Goal: Task Accomplishment & Management: Use online tool/utility

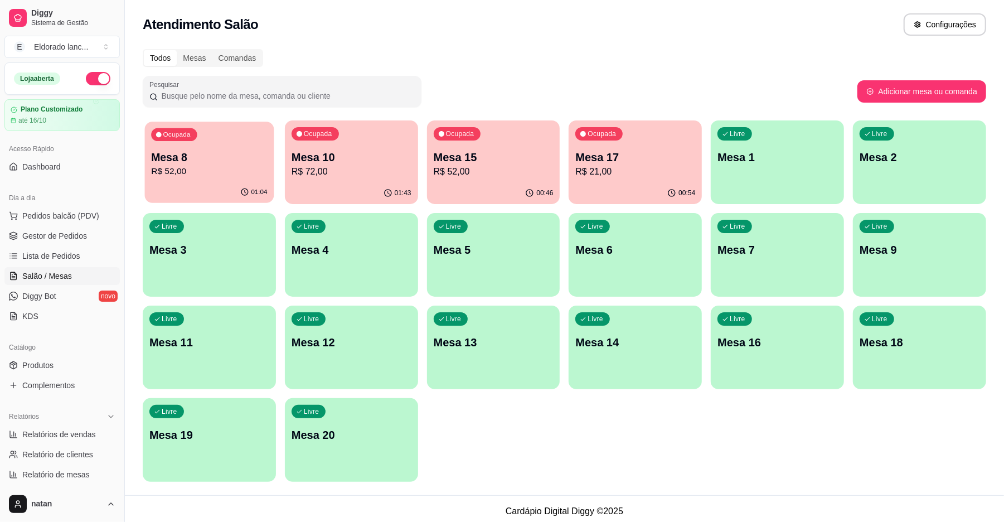
click at [219, 181] on div "Ocupada Mesa 8 R$ 52,00" at bounding box center [209, 152] width 129 height 60
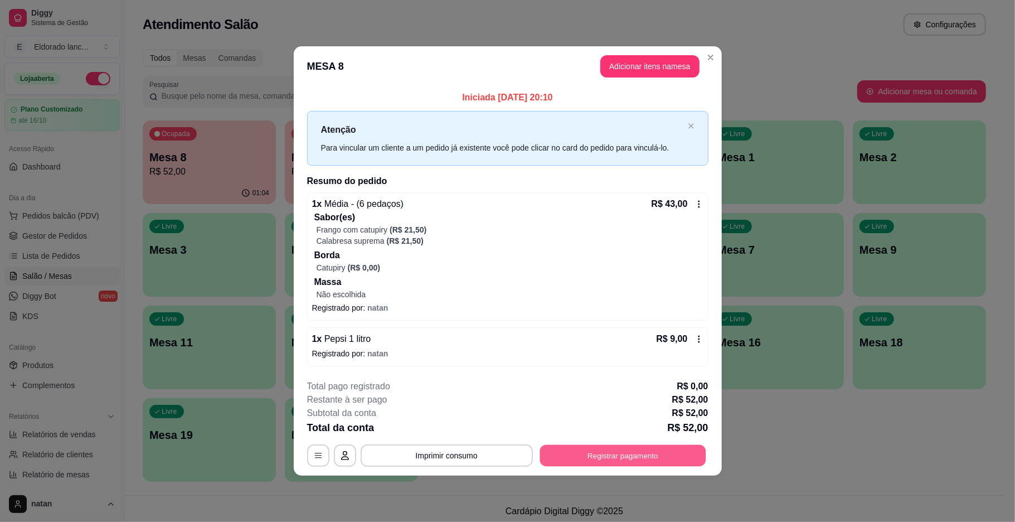
click at [560, 451] on button "Registrar pagamento" at bounding box center [623, 455] width 166 height 22
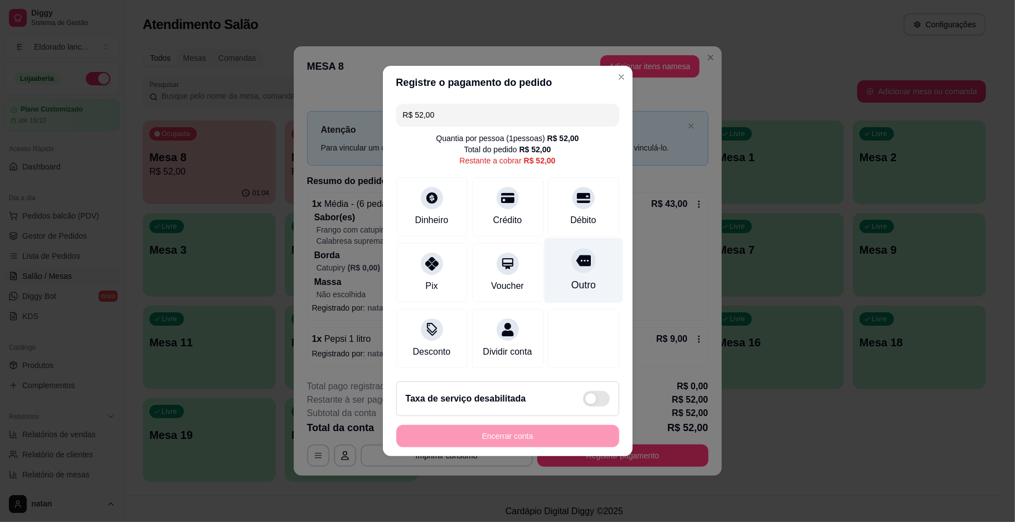
click at [571, 278] on div "Outro" at bounding box center [583, 285] width 25 height 14
type input "R$ 0,00"
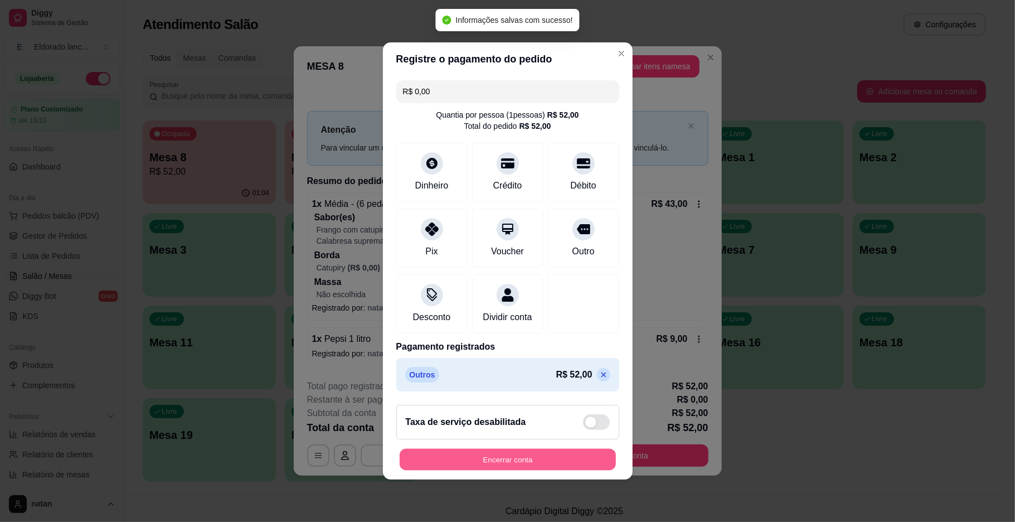
click at [506, 469] on button "Encerrar conta" at bounding box center [508, 460] width 216 height 22
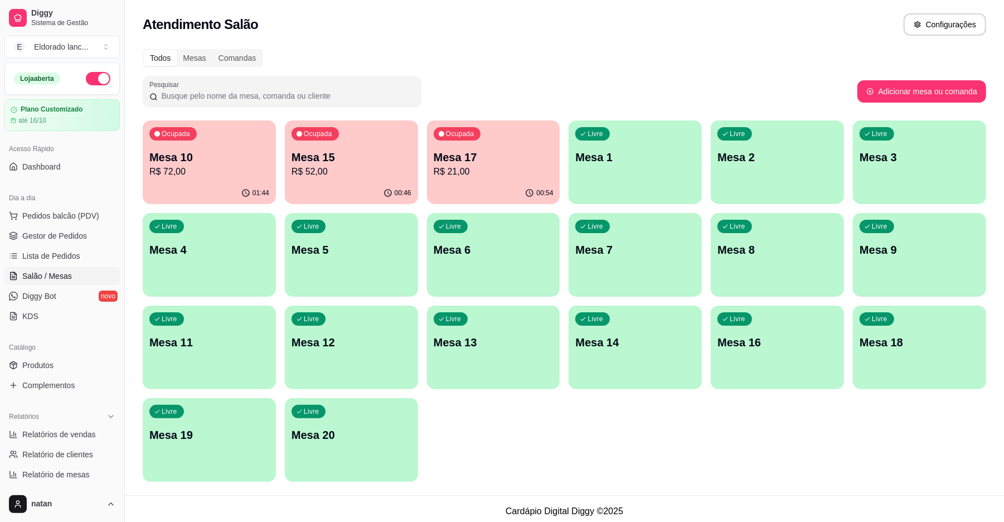
click at [467, 157] on p "Mesa 17" at bounding box center [494, 157] width 120 height 16
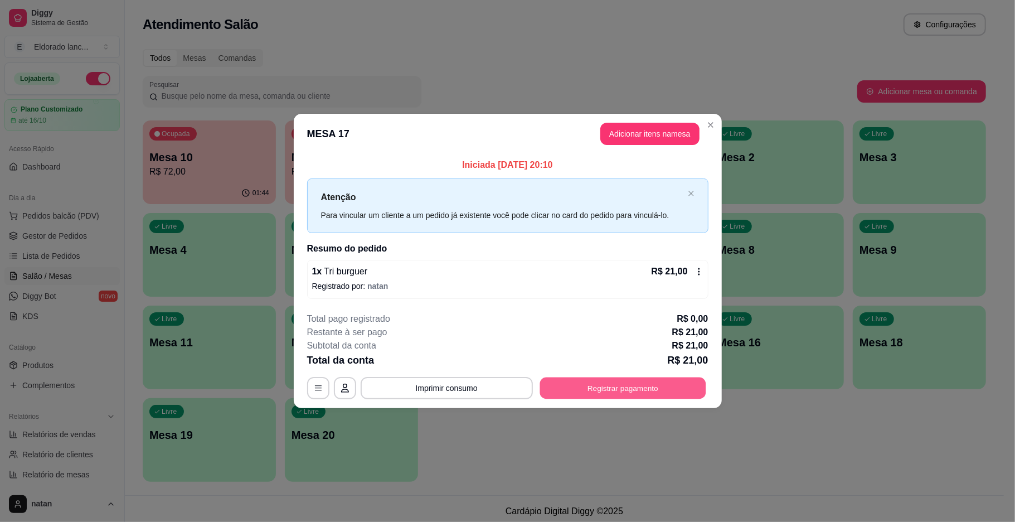
click at [598, 377] on button "Registrar pagamento" at bounding box center [623, 388] width 166 height 22
click at [591, 387] on button "Registrar pagamento" at bounding box center [622, 388] width 171 height 22
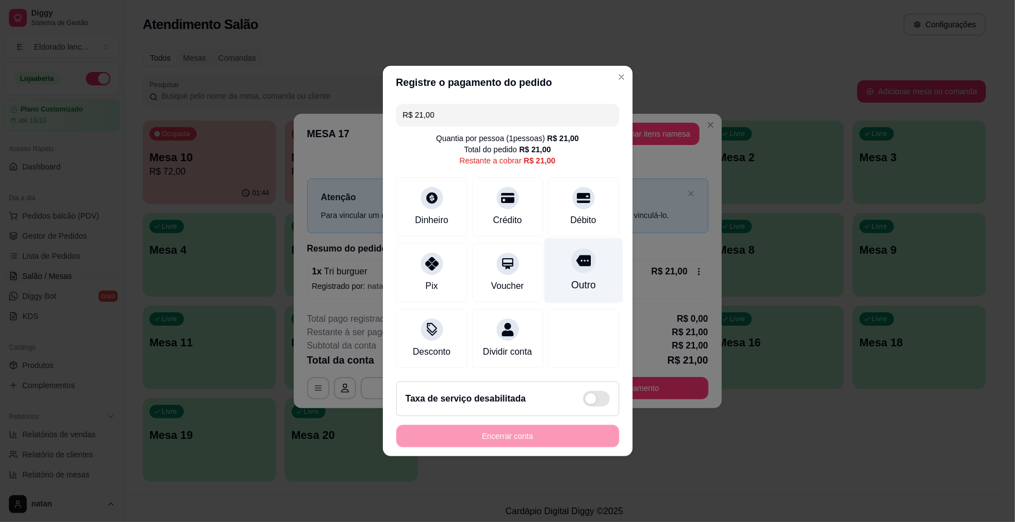
click at [574, 278] on div "Outro" at bounding box center [583, 285] width 25 height 14
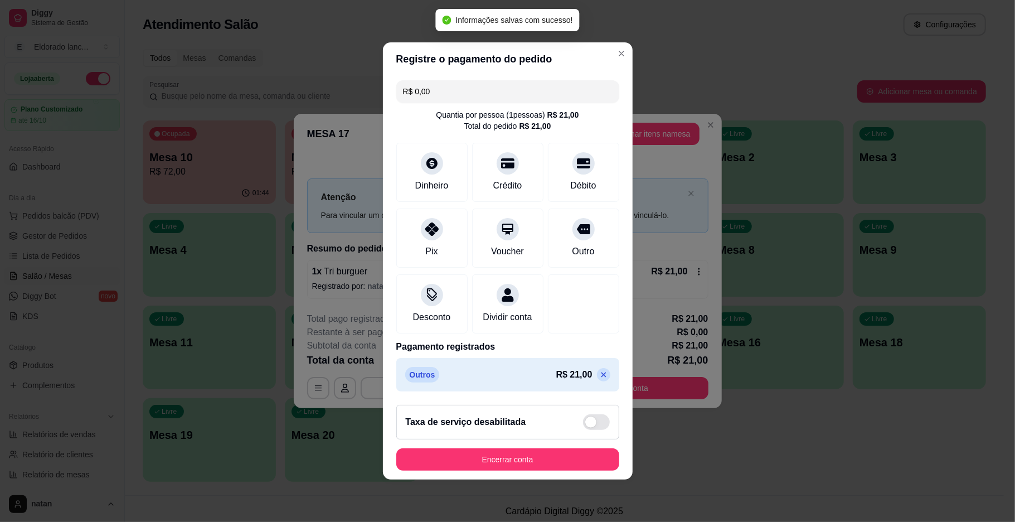
type input "R$ 0,00"
click at [529, 464] on button "Encerrar conta" at bounding box center [508, 460] width 216 height 22
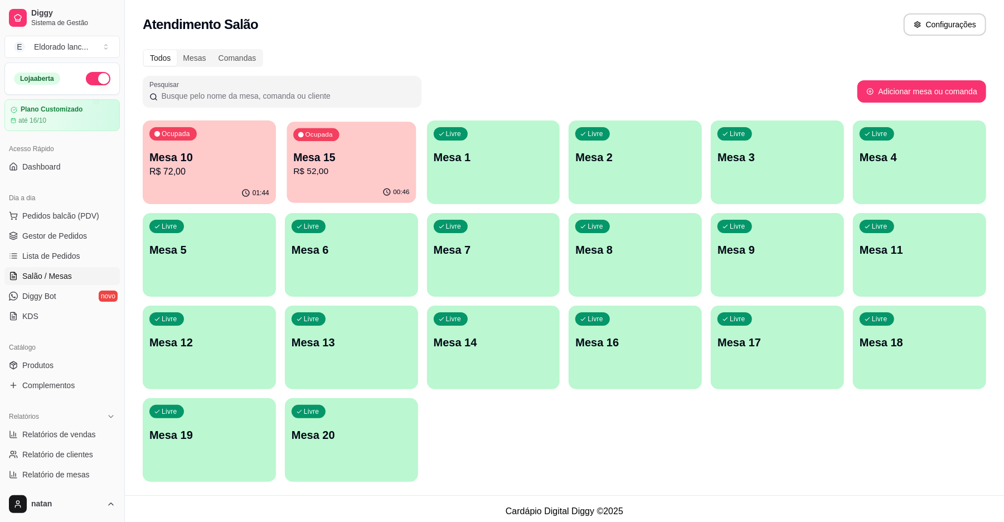
click at [336, 166] on p "R$ 52,00" at bounding box center [351, 171] width 116 height 13
click at [228, 188] on div "01:44" at bounding box center [209, 193] width 133 height 22
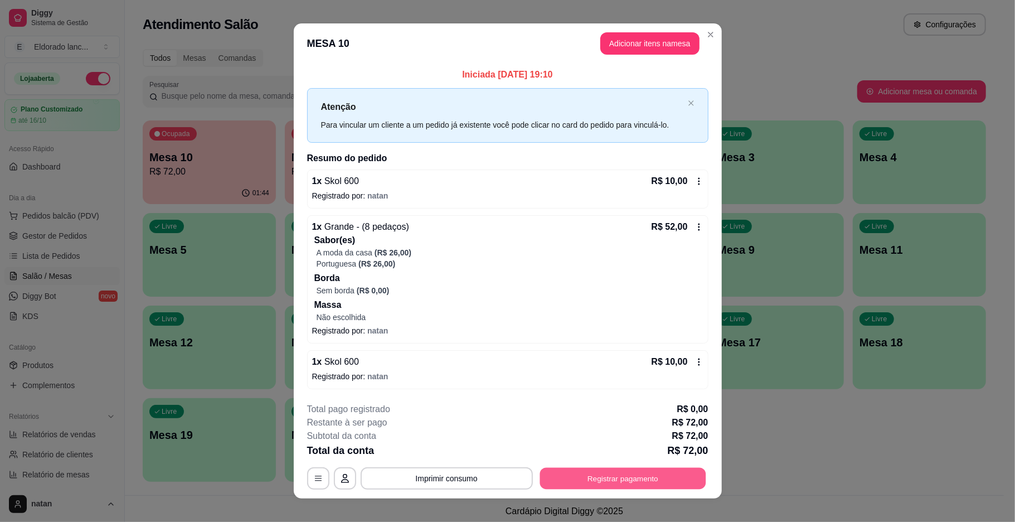
click at [585, 480] on button "Registrar pagamento" at bounding box center [623, 478] width 166 height 22
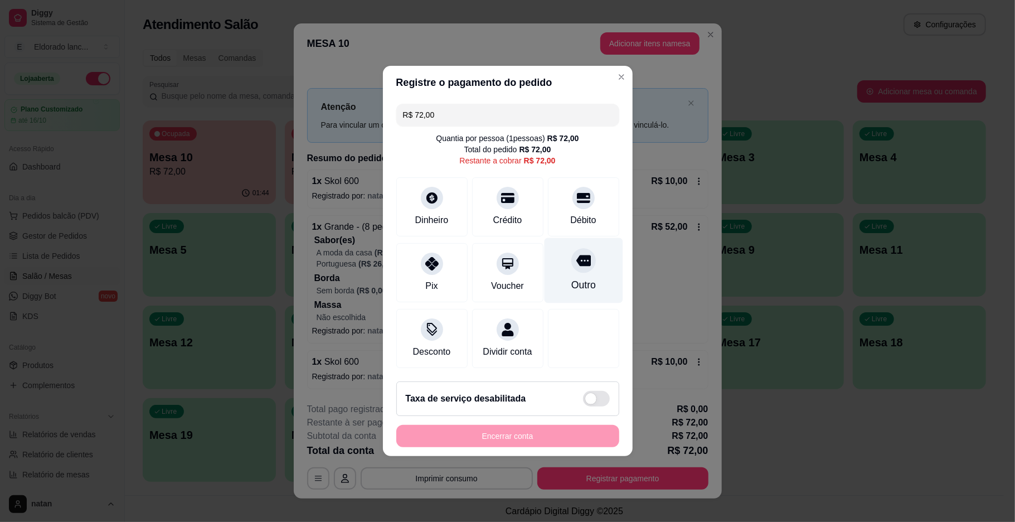
click at [576, 255] on icon at bounding box center [583, 260] width 14 height 11
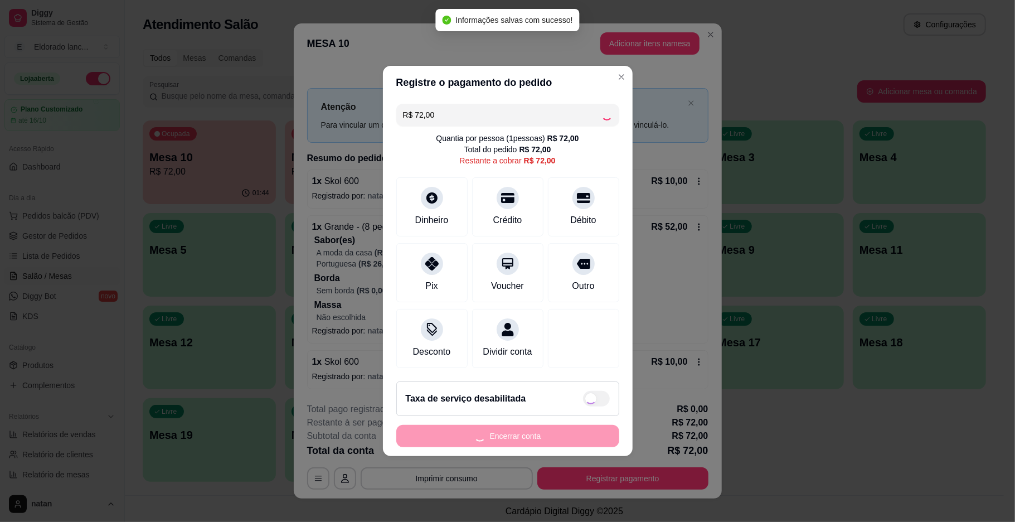
type input "R$ 0,00"
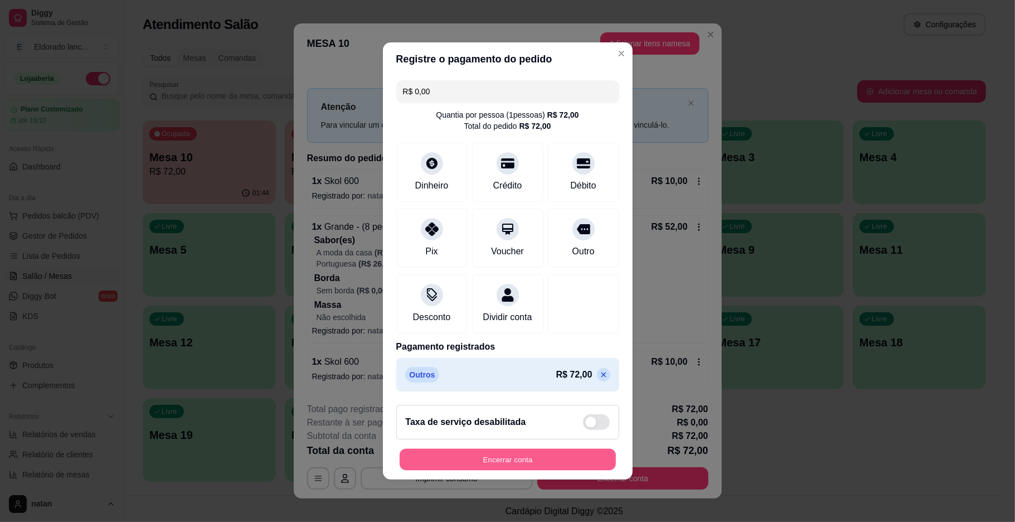
click at [509, 463] on button "Encerrar conta" at bounding box center [508, 460] width 216 height 22
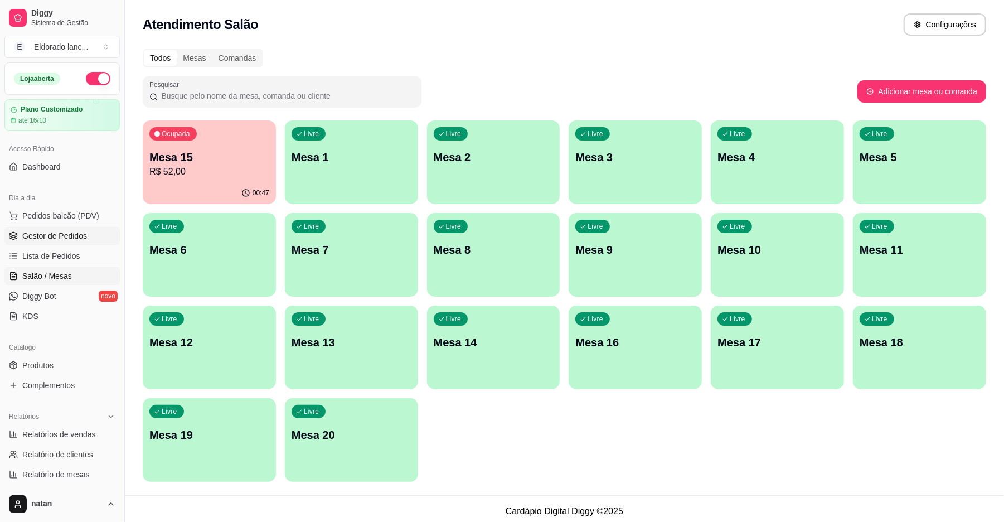
click at [77, 239] on span "Gestor de Pedidos" at bounding box center [54, 235] width 65 height 11
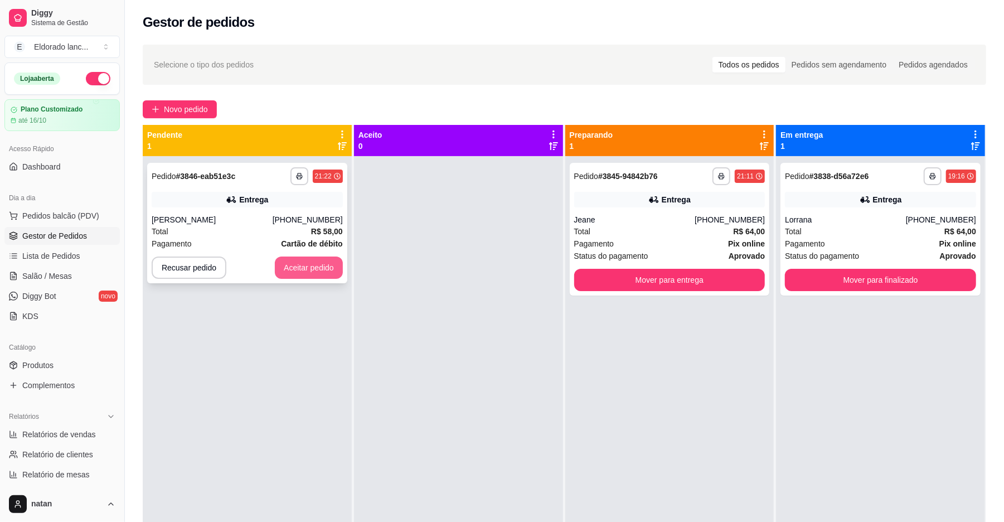
click at [308, 273] on button "Aceitar pedido" at bounding box center [309, 267] width 68 height 22
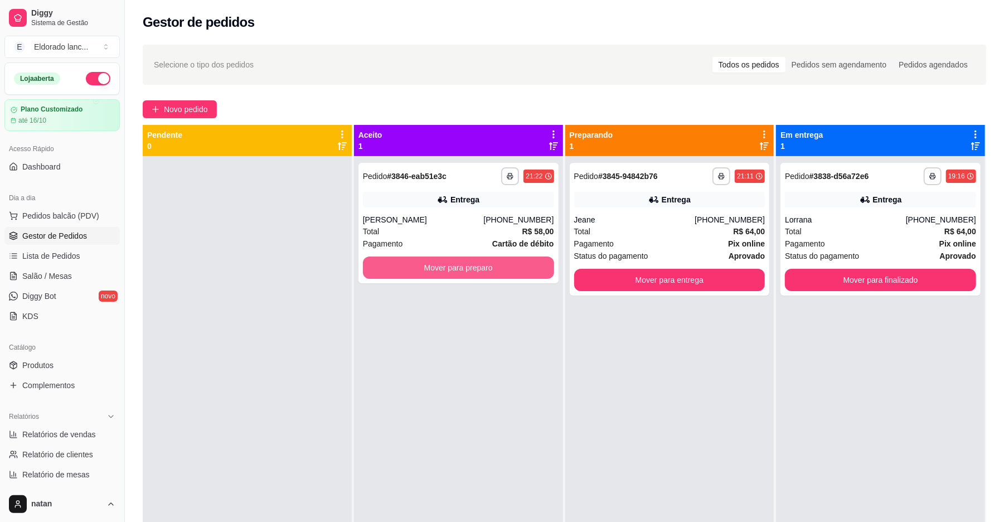
click at [378, 273] on button "Mover para preparo" at bounding box center [458, 267] width 191 height 22
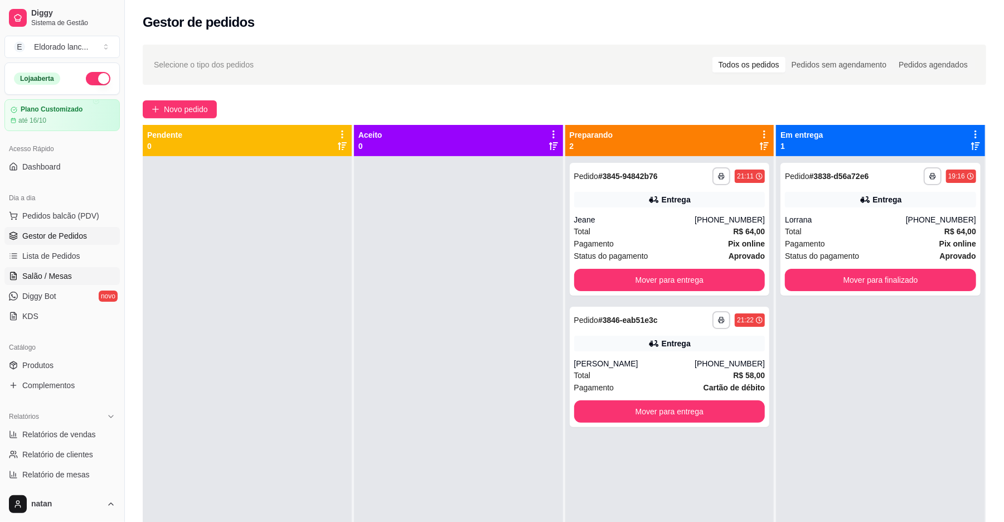
click at [36, 280] on span "Salão / Mesas" at bounding box center [47, 275] width 50 height 11
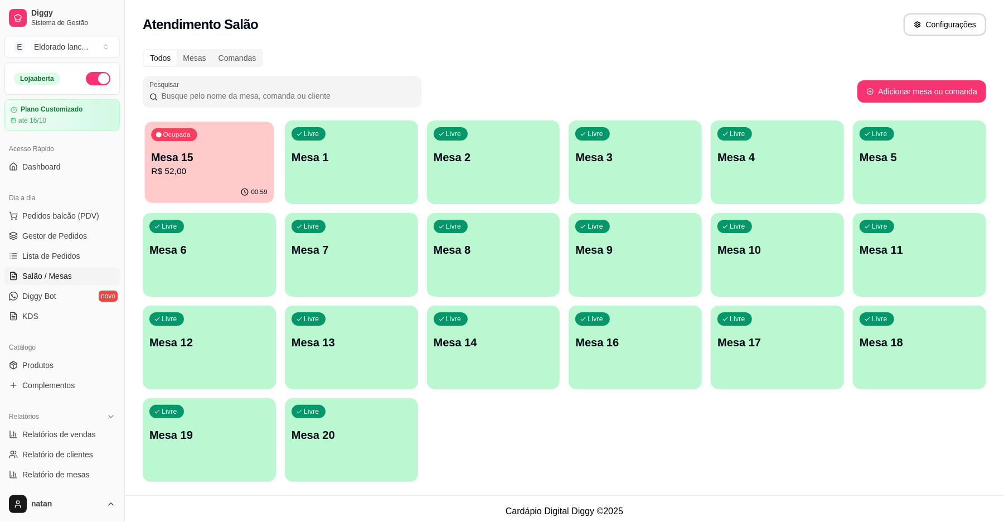
click at [183, 171] on p "R$ 52,00" at bounding box center [209, 171] width 116 height 13
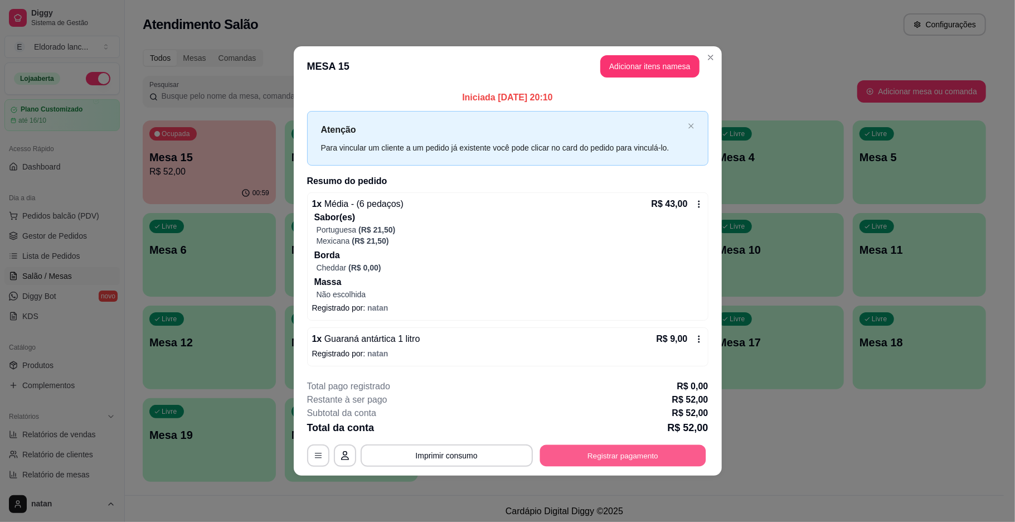
click at [569, 446] on button "Registrar pagamento" at bounding box center [623, 455] width 166 height 22
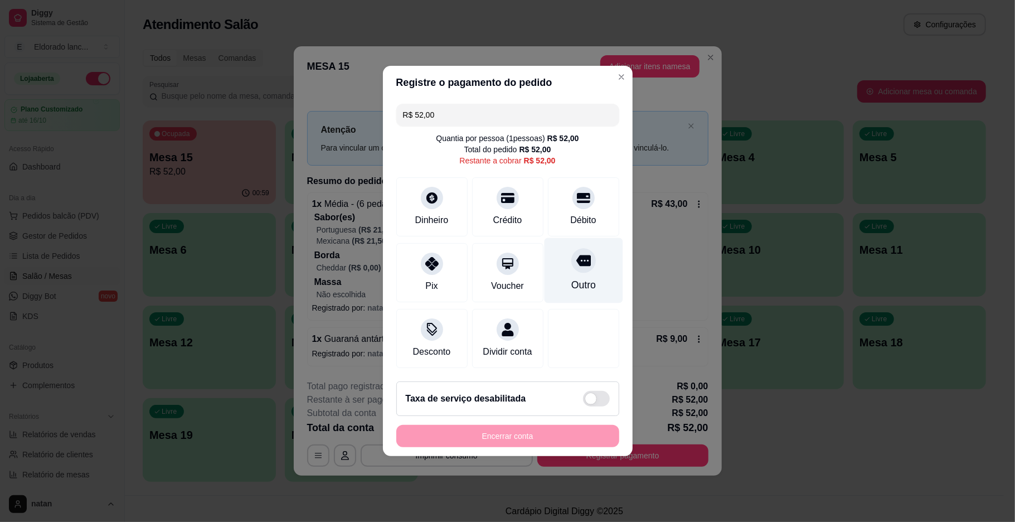
click at [585, 278] on div "Outro" at bounding box center [583, 285] width 25 height 14
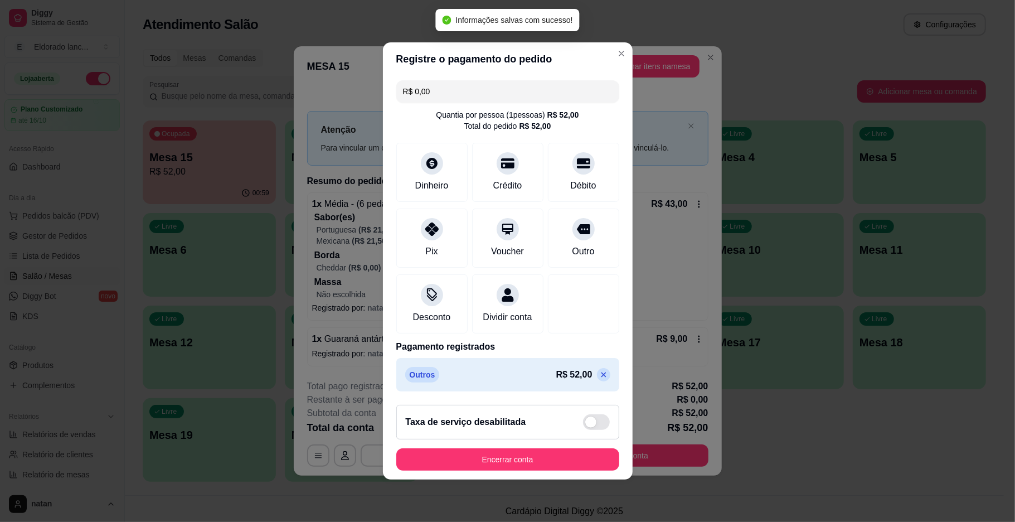
type input "R$ 0,00"
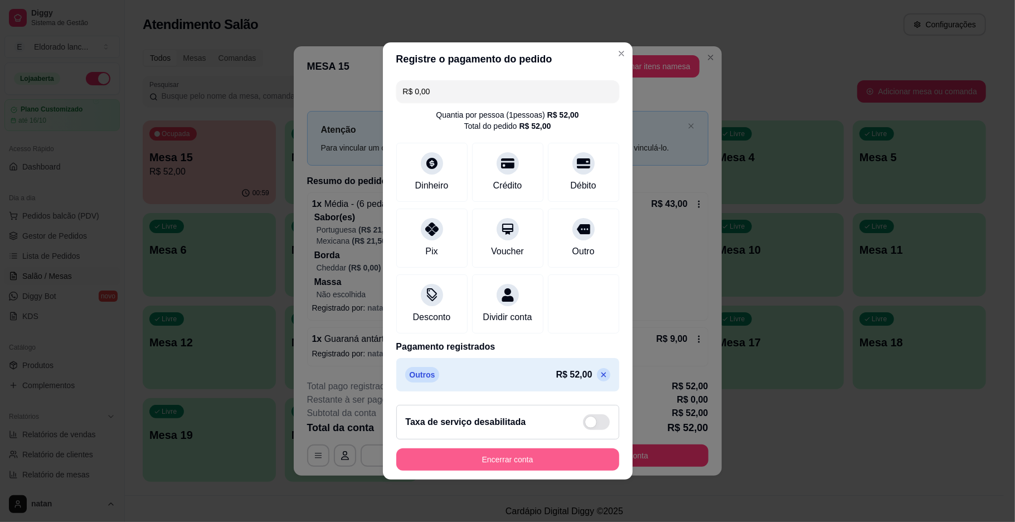
click at [562, 462] on button "Encerrar conta" at bounding box center [507, 459] width 223 height 22
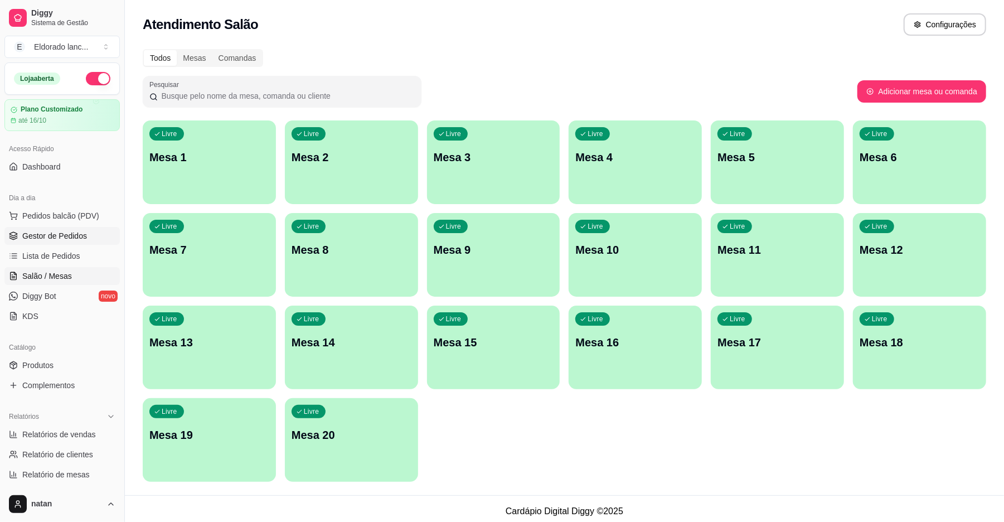
click at [56, 232] on span "Gestor de Pedidos" at bounding box center [54, 235] width 65 height 11
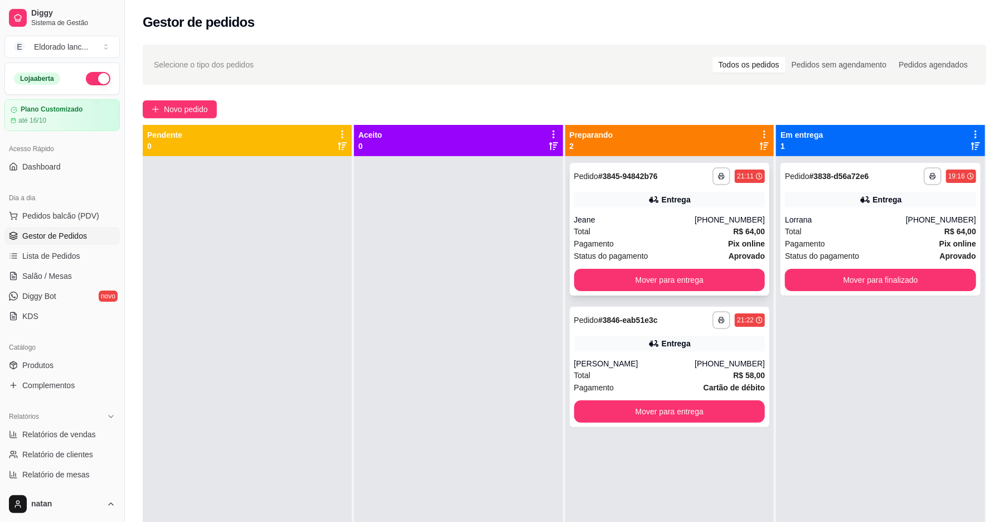
click at [611, 239] on div "Pagamento Pix online" at bounding box center [669, 243] width 191 height 12
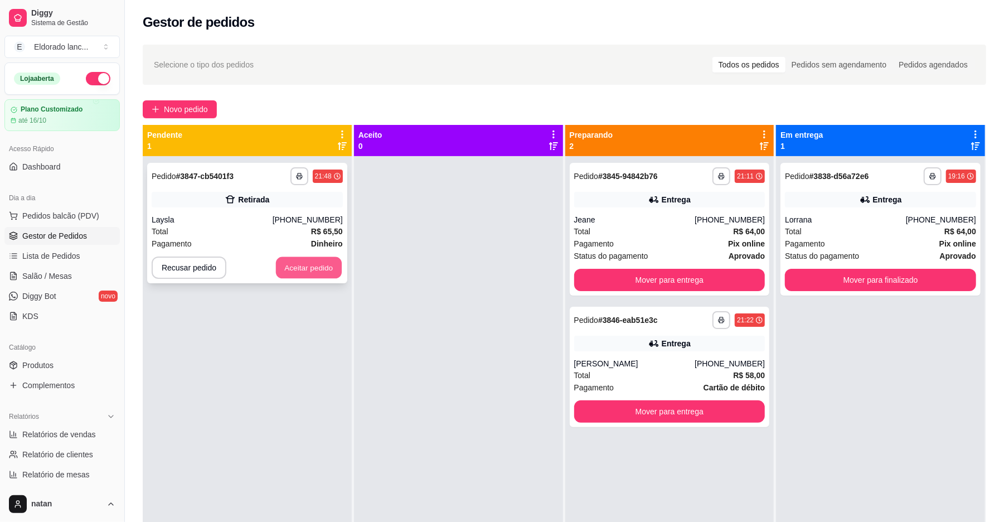
click at [304, 264] on button "Aceitar pedido" at bounding box center [309, 268] width 66 height 22
drag, startPoint x: 304, startPoint y: 264, endPoint x: 366, endPoint y: 270, distance: 62.7
click at [366, 270] on div "**********" at bounding box center [564, 386] width 843 height 522
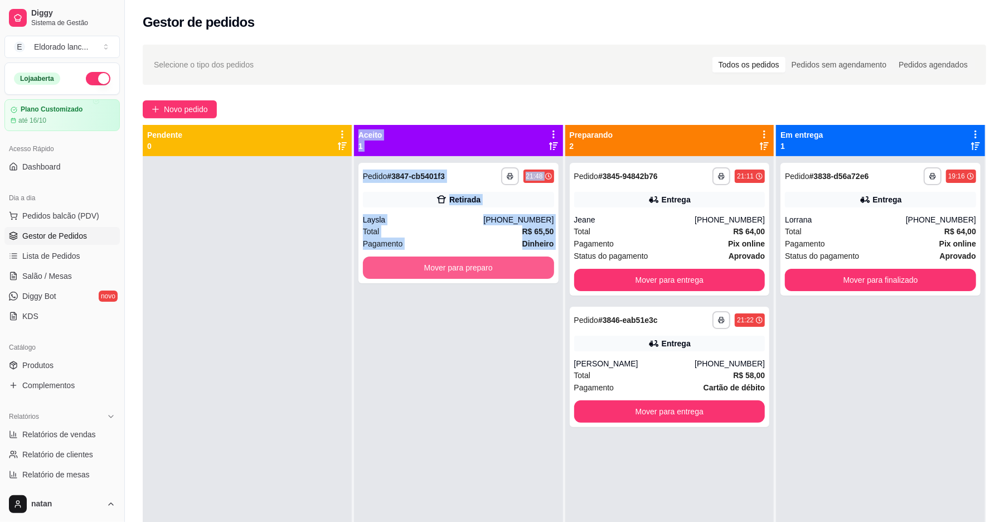
click at [398, 269] on button "Mover para preparo" at bounding box center [458, 267] width 191 height 22
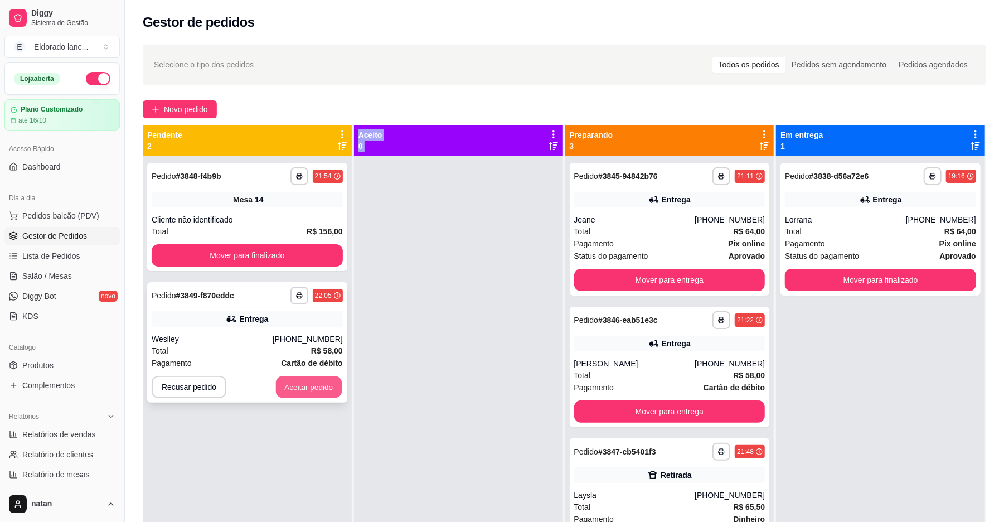
click at [276, 389] on button "Aceitar pedido" at bounding box center [309, 387] width 66 height 22
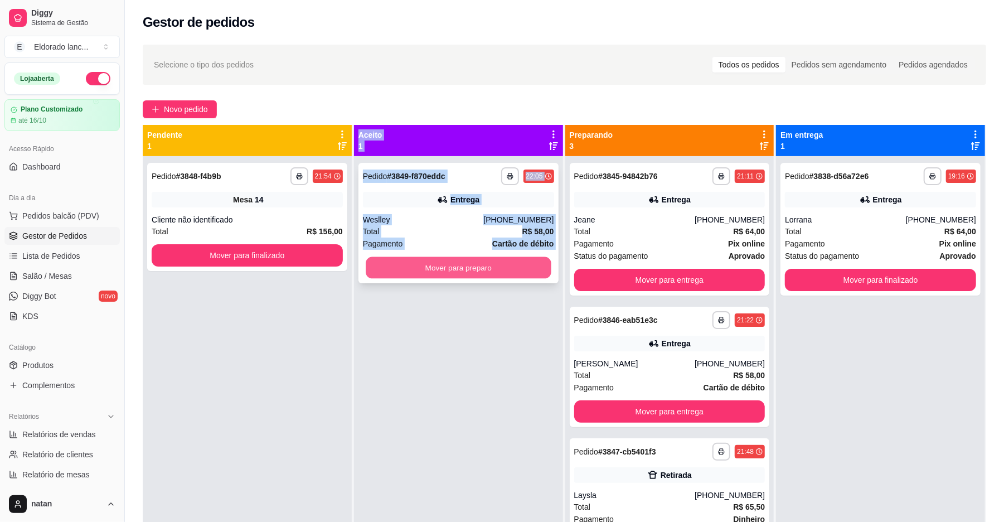
click at [395, 260] on button "Mover para preparo" at bounding box center [458, 268] width 185 height 22
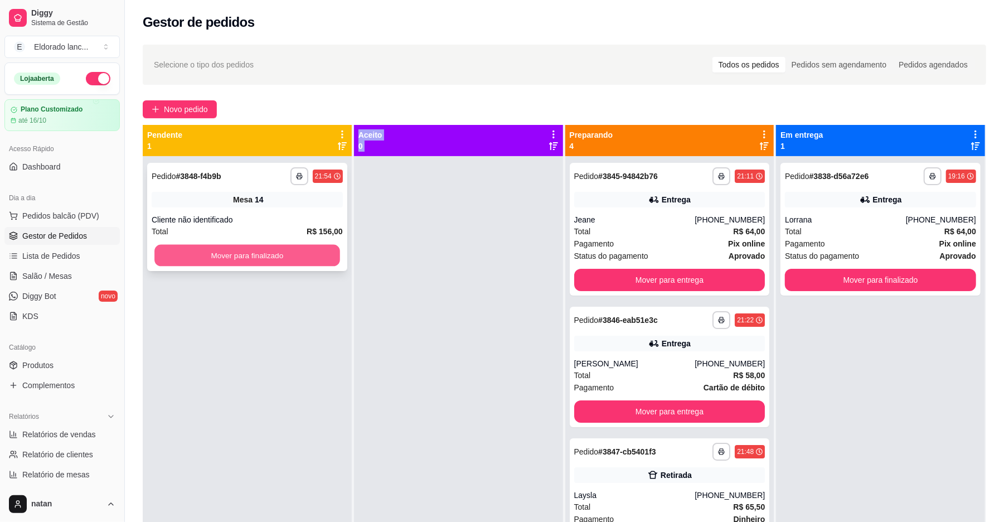
click at [305, 250] on button "Mover para finalizado" at bounding box center [246, 256] width 185 height 22
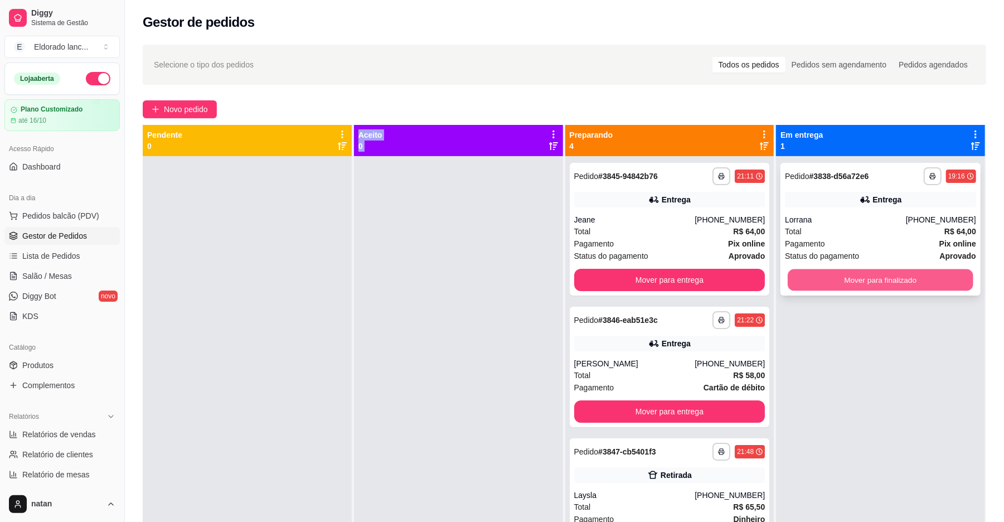
click at [849, 270] on button "Mover para finalizado" at bounding box center [880, 280] width 185 height 22
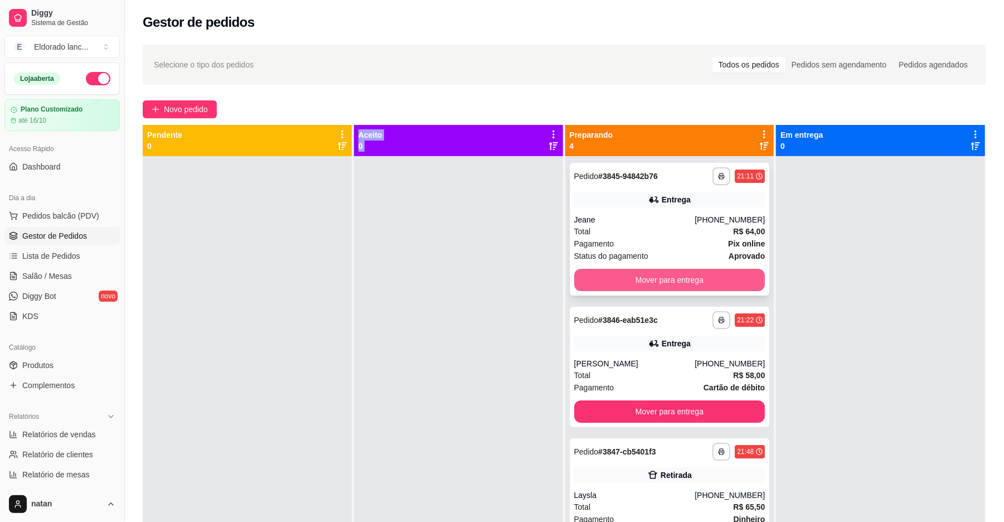
click at [734, 284] on button "Mover para entrega" at bounding box center [669, 280] width 191 height 22
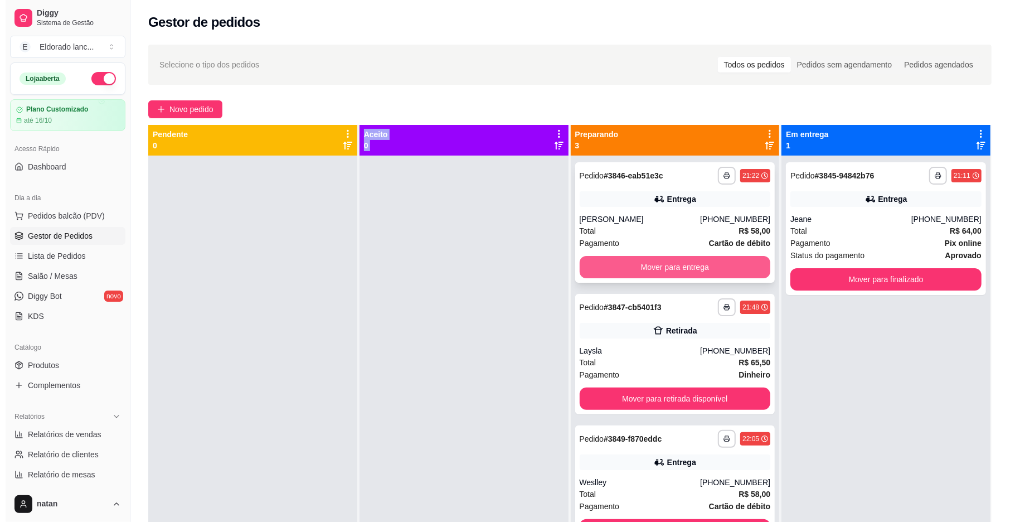
scroll to position [2, 0]
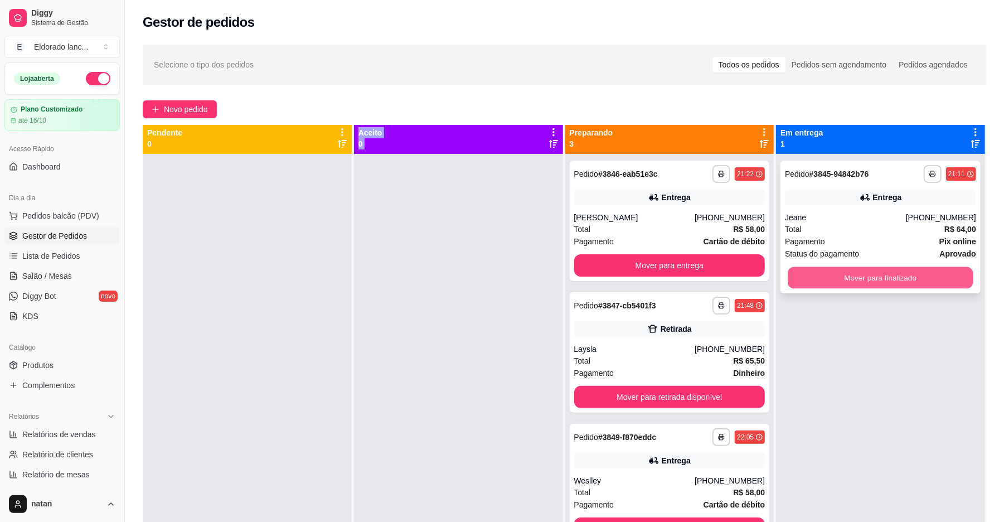
click at [879, 271] on button "Mover para finalizado" at bounding box center [880, 278] width 185 height 22
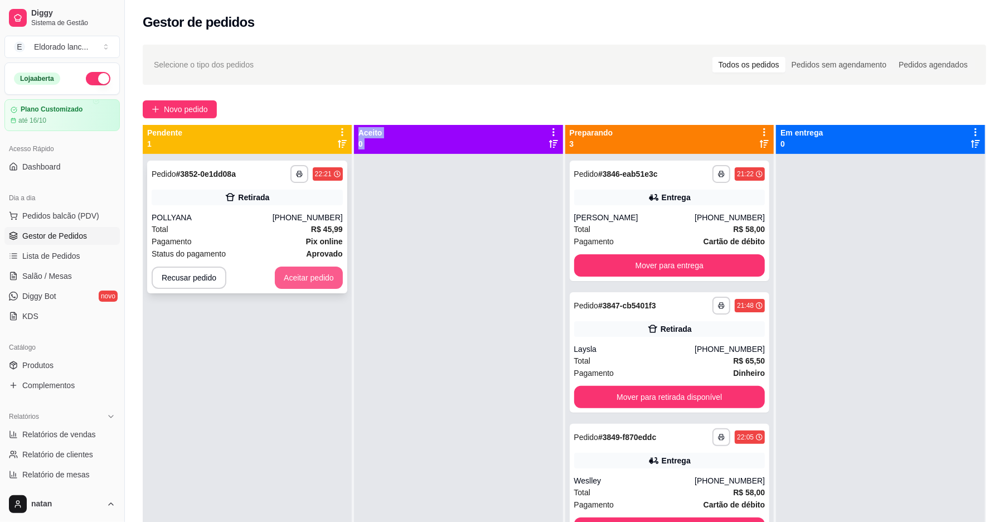
click at [299, 273] on button "Aceitar pedido" at bounding box center [309, 277] width 68 height 22
click at [421, 273] on div at bounding box center [458, 415] width 209 height 522
click at [303, 270] on button "Aceitar pedido" at bounding box center [309, 278] width 66 height 22
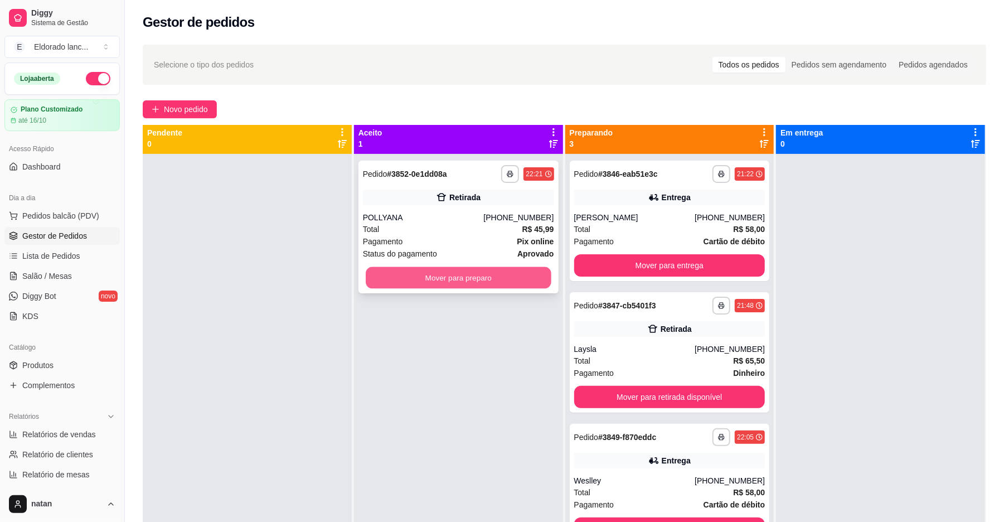
click at [398, 275] on button "Mover para preparo" at bounding box center [458, 278] width 185 height 22
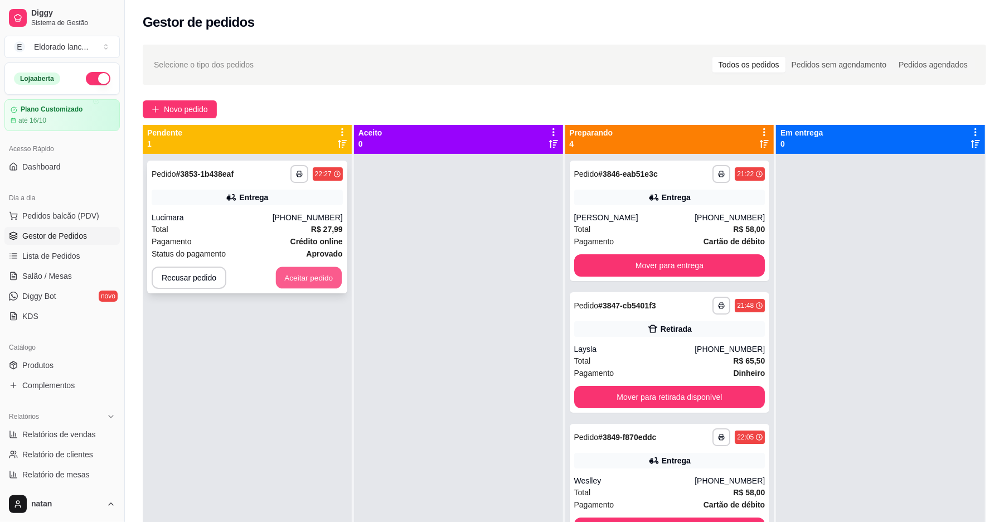
click at [291, 278] on button "Aceitar pedido" at bounding box center [309, 278] width 66 height 22
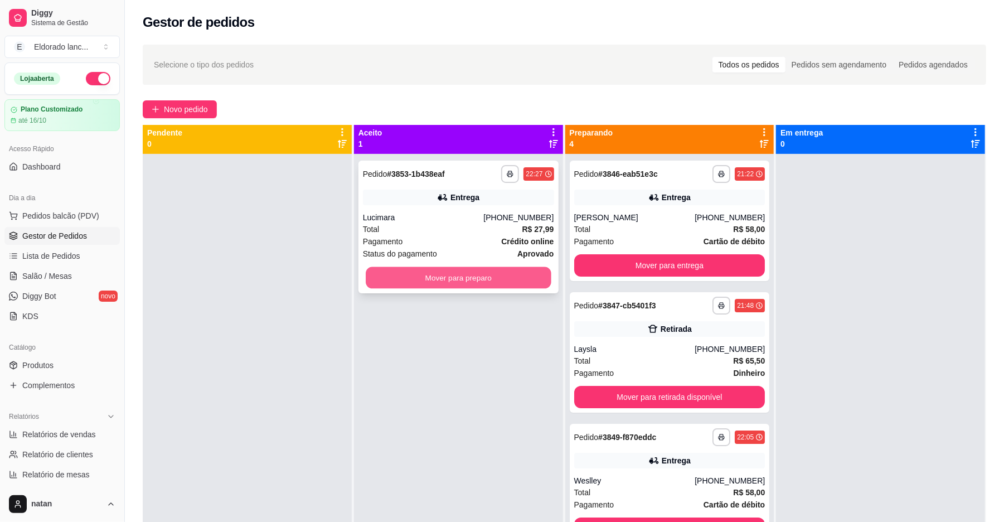
click at [419, 286] on button "Mover para preparo" at bounding box center [458, 278] width 185 height 22
click at [419, 286] on div "Mover para preparo" at bounding box center [458, 277] width 191 height 22
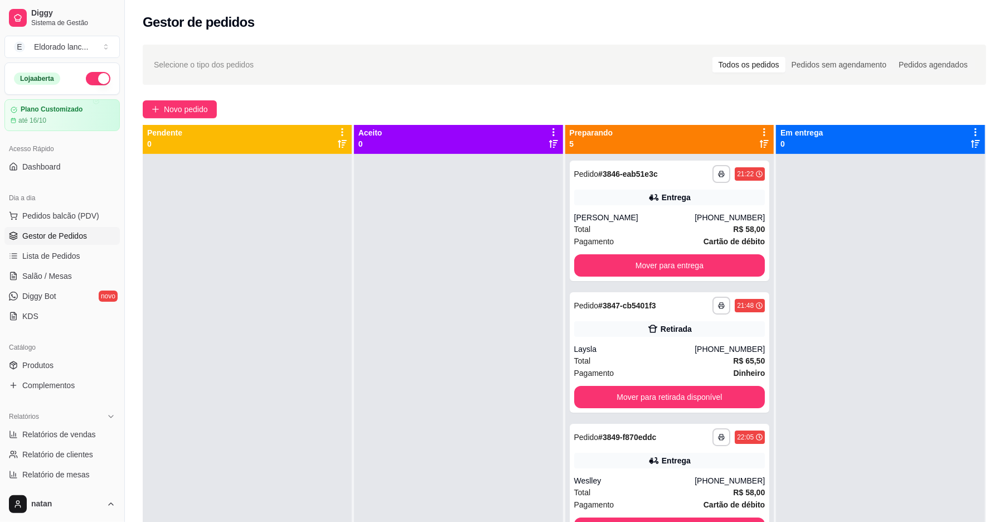
click at [195, 333] on div at bounding box center [247, 415] width 209 height 522
click at [583, 260] on button "Mover para entrega" at bounding box center [669, 266] width 185 height 22
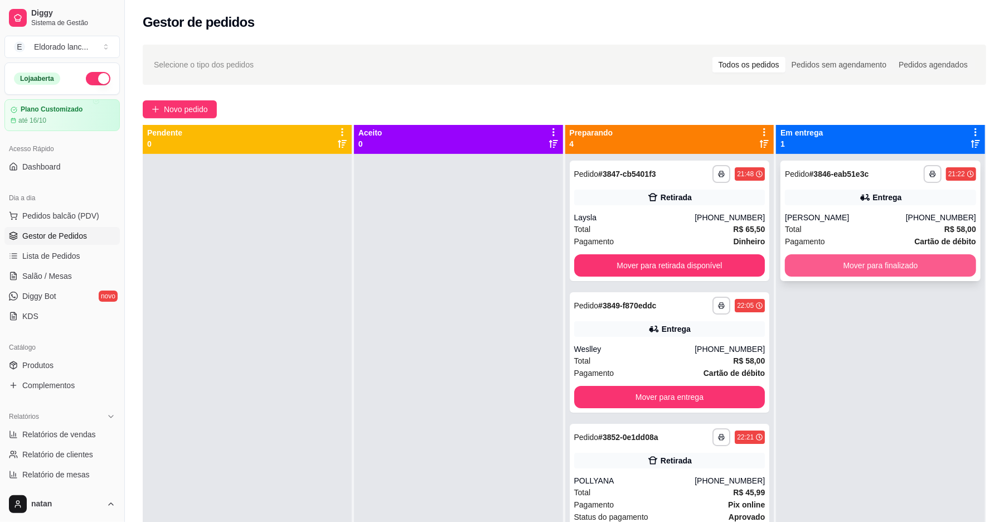
click at [816, 259] on button "Mover para finalizado" at bounding box center [880, 265] width 191 height 22
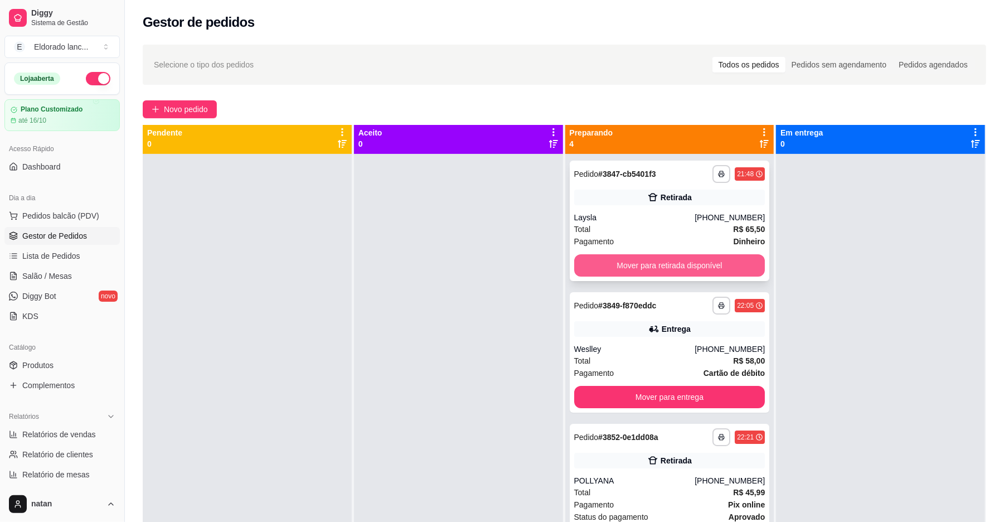
click at [724, 266] on button "Mover para retirada disponível" at bounding box center [669, 265] width 191 height 22
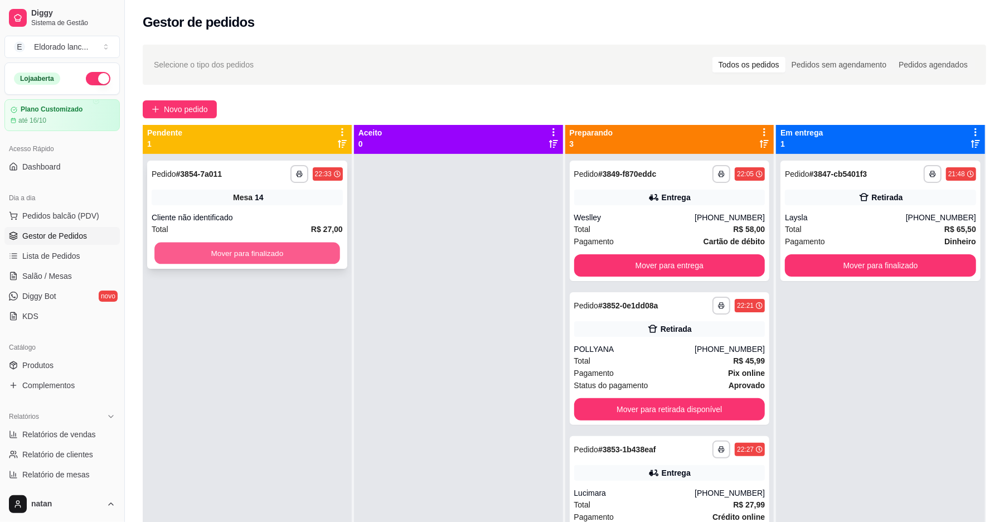
click at [174, 258] on button "Mover para finalizado" at bounding box center [246, 253] width 185 height 22
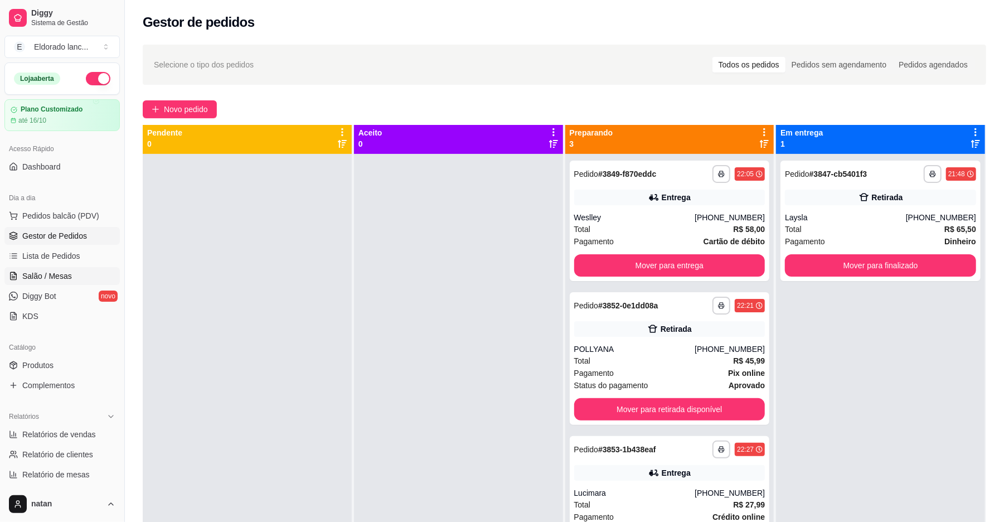
click at [59, 274] on span "Salão / Mesas" at bounding box center [47, 275] width 50 height 11
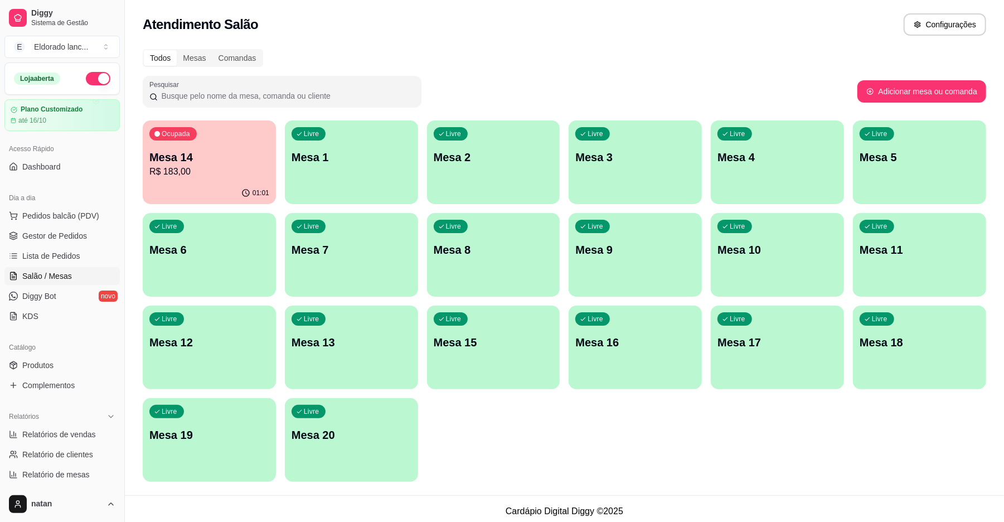
click at [212, 173] on p "R$ 183,00" at bounding box center [209, 171] width 120 height 13
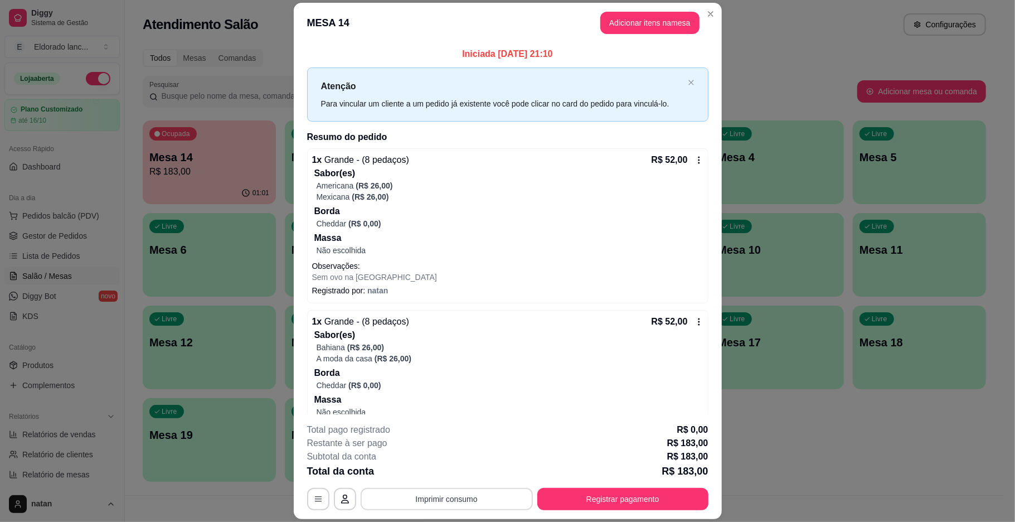
click at [489, 502] on button "Imprimir consumo" at bounding box center [447, 499] width 172 height 22
click at [460, 476] on button "IMPRESSORA" at bounding box center [444, 473] width 81 height 18
click at [571, 504] on button "Registrar pagamento" at bounding box center [623, 499] width 166 height 22
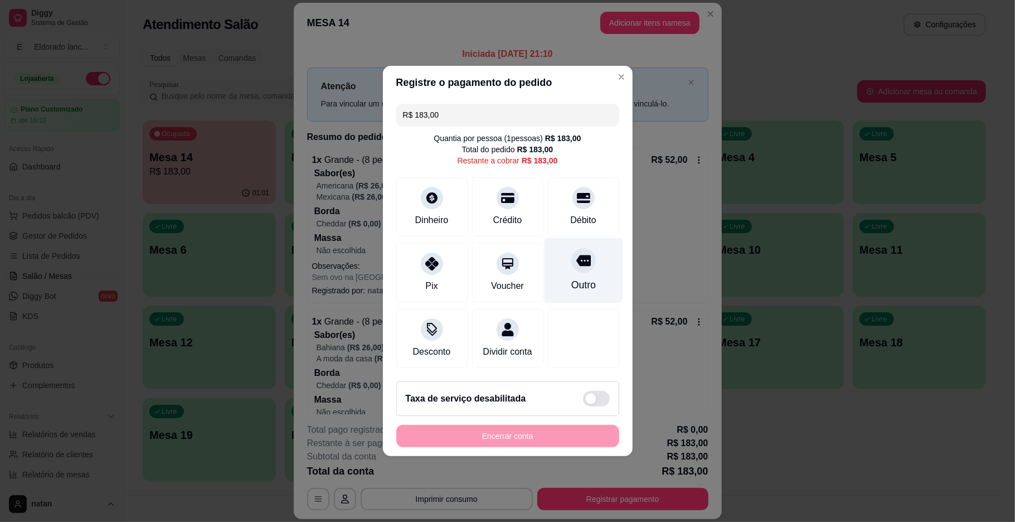
click at [575, 268] on div "Outro" at bounding box center [583, 270] width 79 height 65
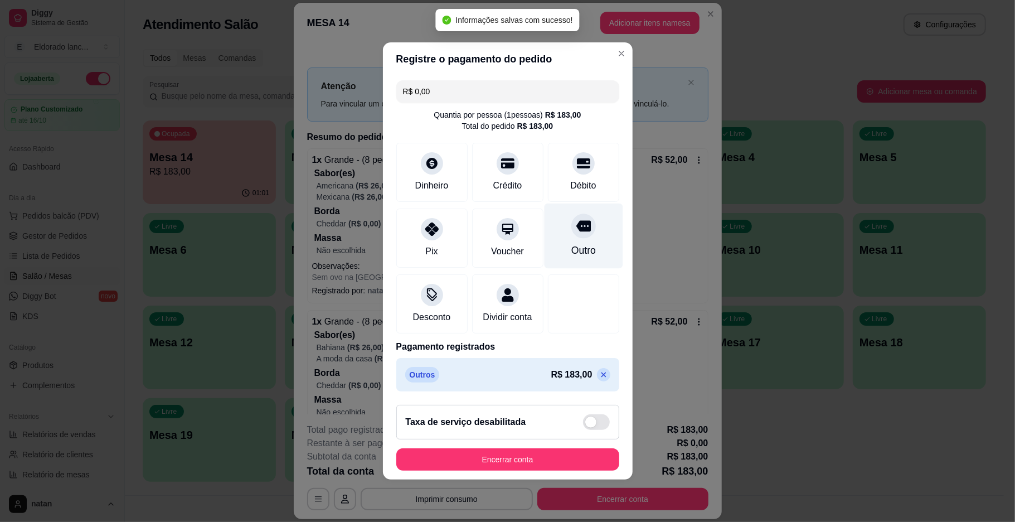
type input "R$ 0,00"
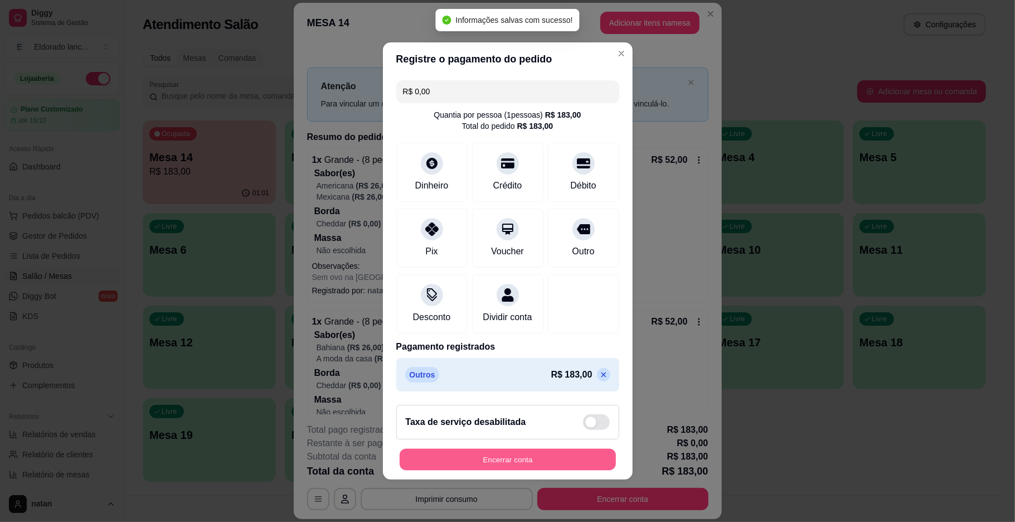
click at [527, 462] on button "Encerrar conta" at bounding box center [508, 460] width 216 height 22
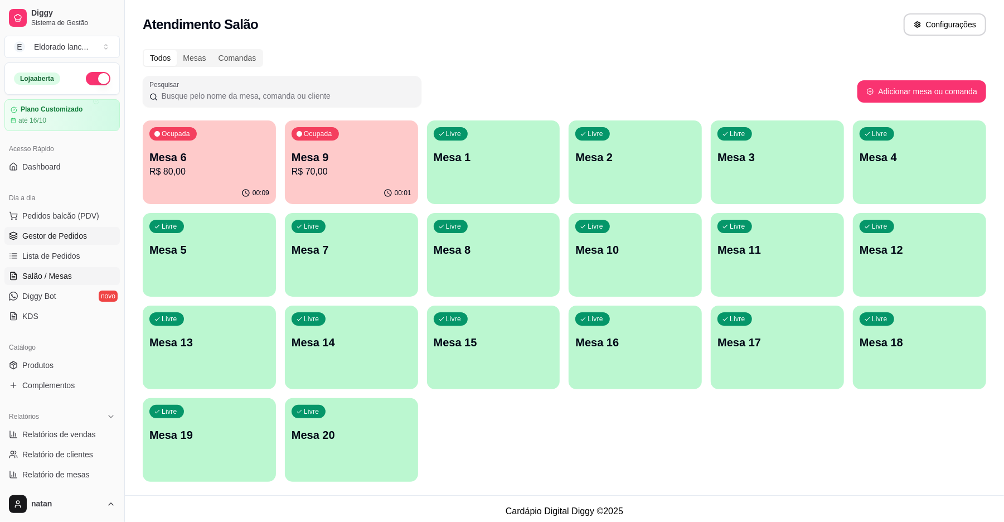
click at [61, 230] on link "Gestor de Pedidos" at bounding box center [61, 236] width 115 height 18
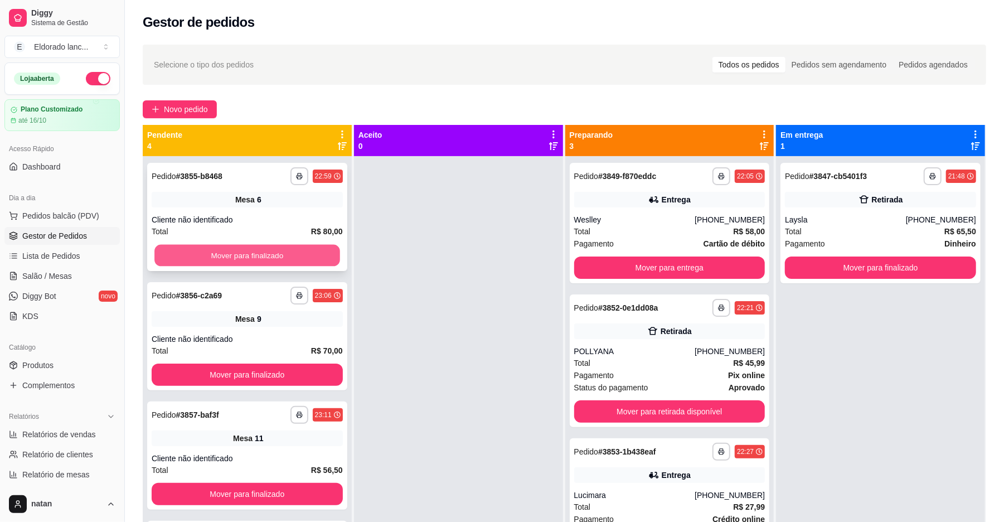
click at [271, 246] on button "Mover para finalizado" at bounding box center [246, 256] width 185 height 22
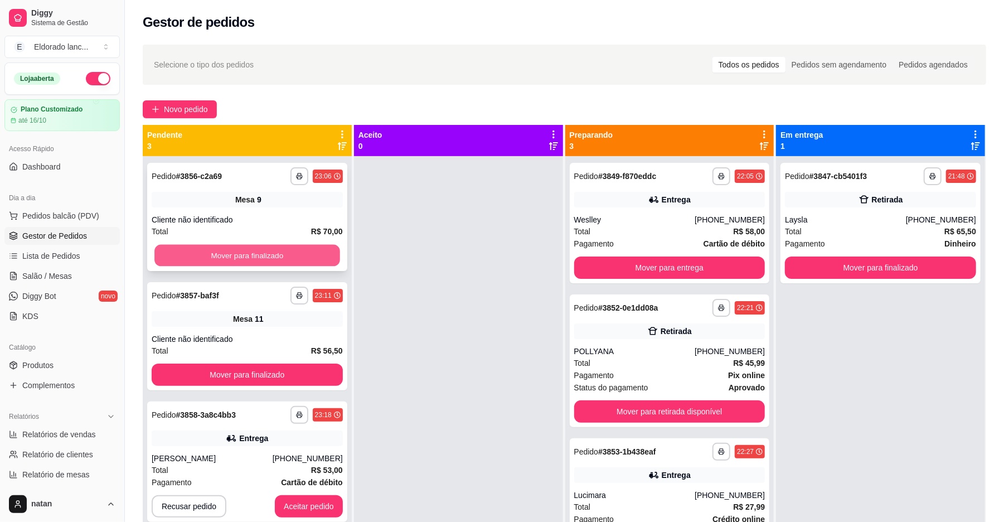
click at [271, 253] on button "Mover para finalizado" at bounding box center [246, 256] width 185 height 22
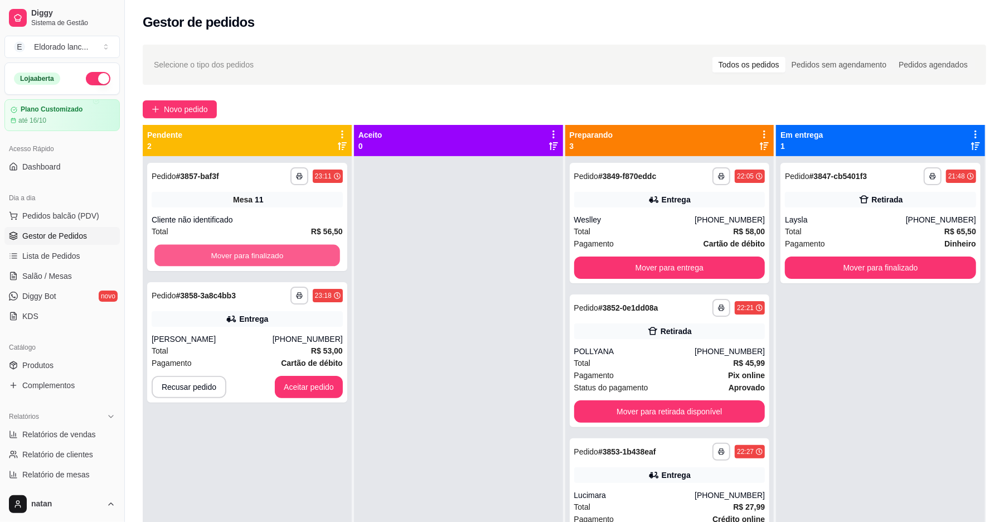
click at [271, 253] on button "Mover para finalizado" at bounding box center [246, 256] width 185 height 22
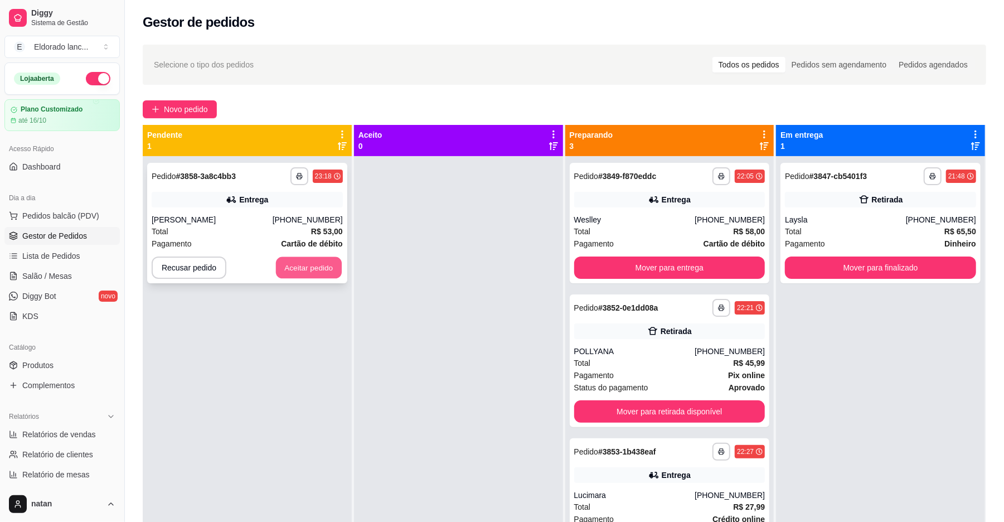
click at [286, 261] on button "Aceitar pedido" at bounding box center [309, 268] width 66 height 22
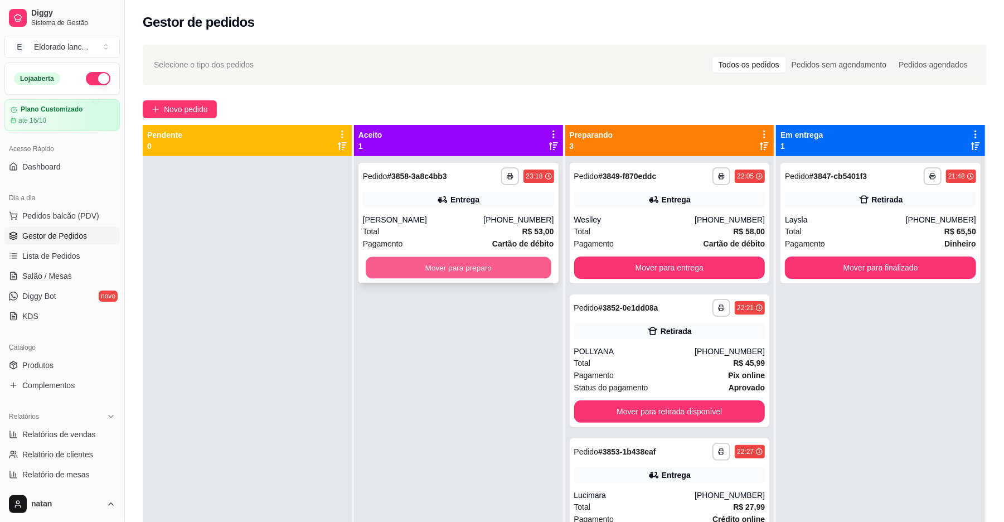
click at [383, 264] on button "Mover para preparo" at bounding box center [458, 268] width 185 height 22
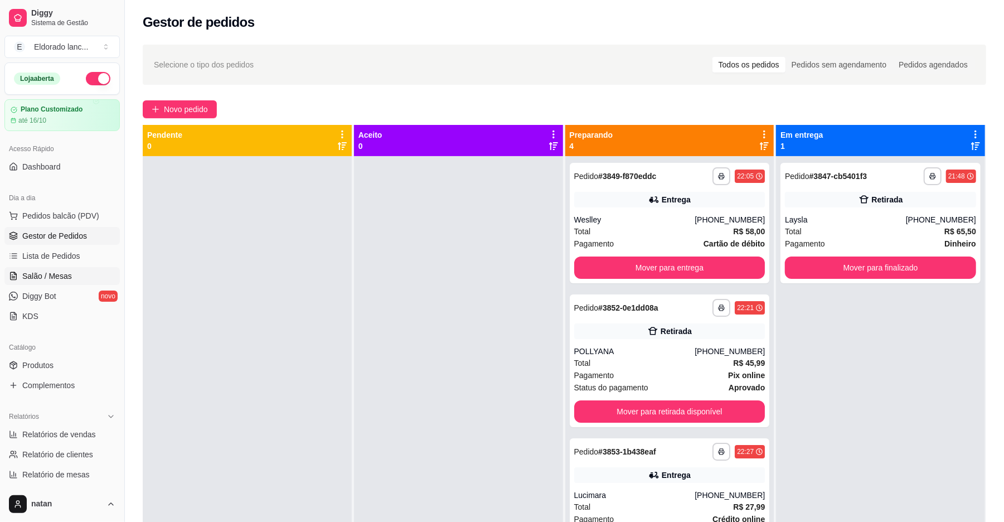
click at [45, 279] on span "Salão / Mesas" at bounding box center [47, 275] width 50 height 11
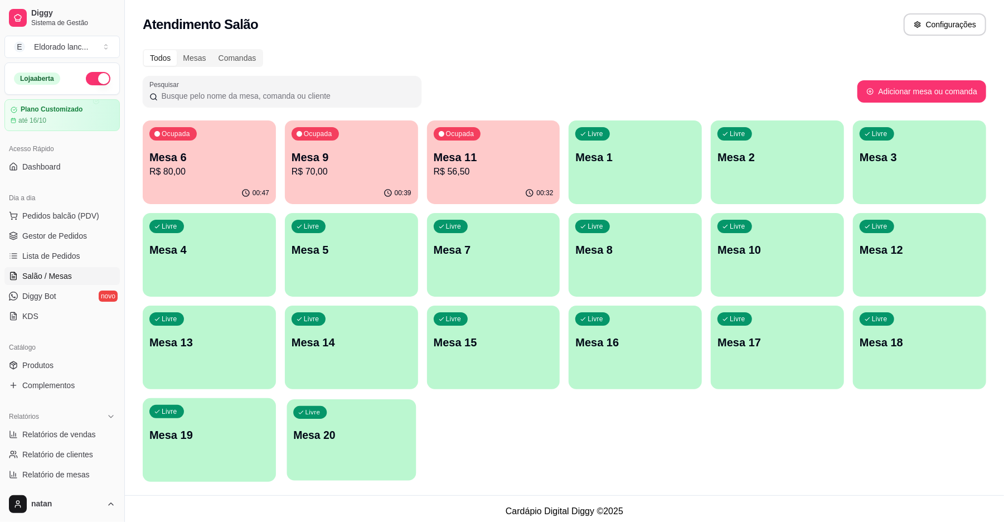
click at [339, 450] on div "Livre Mesa 20" at bounding box center [351, 433] width 129 height 68
click at [613, 174] on div "Livre Mesa 1" at bounding box center [635, 155] width 133 height 70
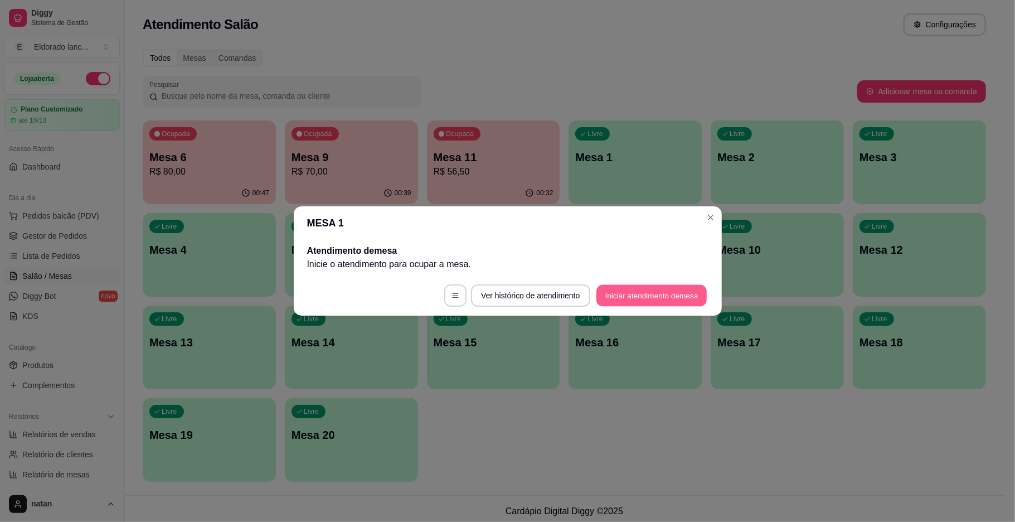
click at [627, 300] on button "Iniciar atendimento de mesa" at bounding box center [651, 296] width 110 height 22
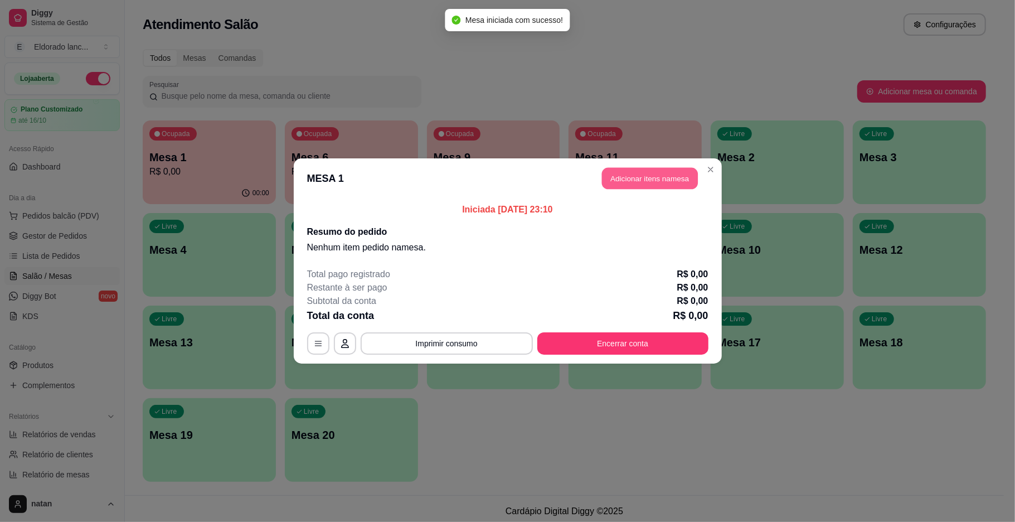
click at [622, 183] on button "Adicionar itens na mesa" at bounding box center [650, 179] width 96 height 22
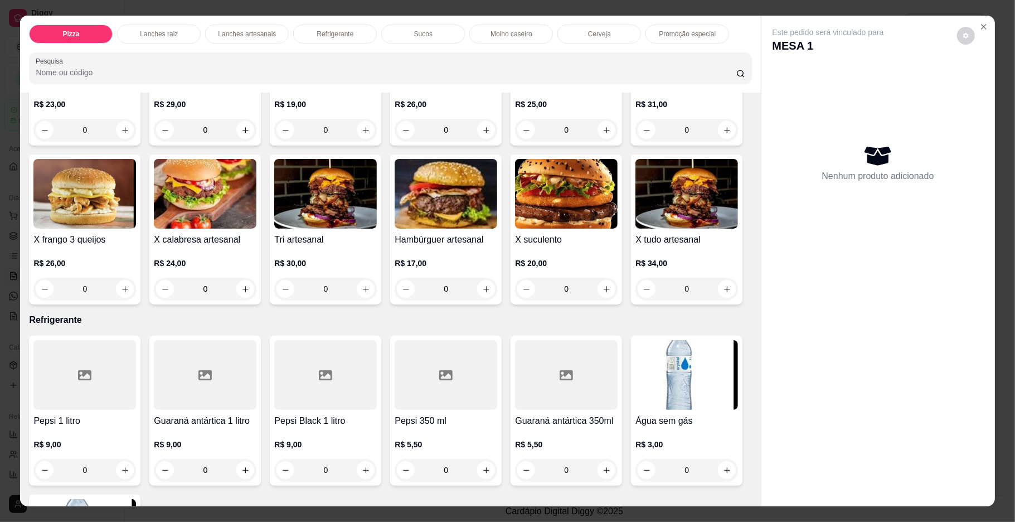
scroll to position [1164, 0]
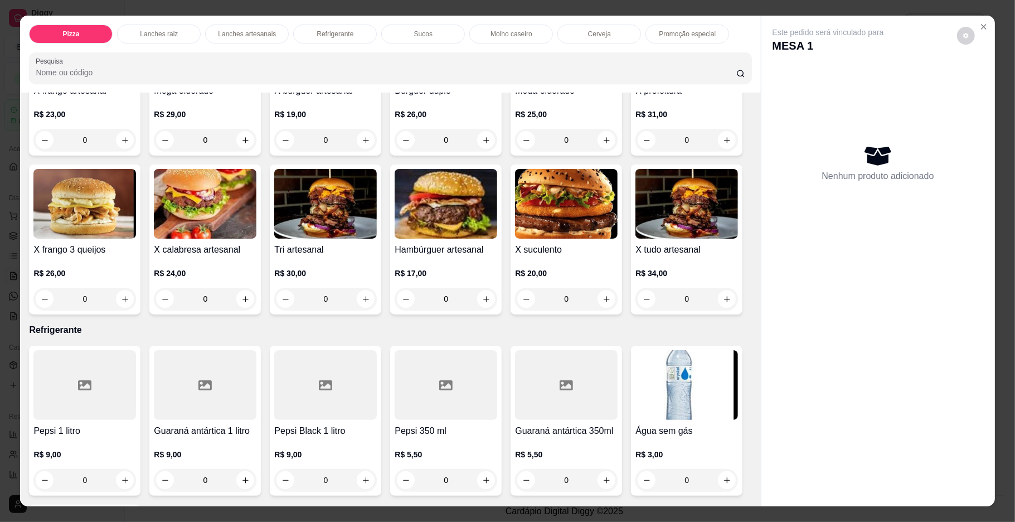
click at [377, 151] on div "0" at bounding box center [325, 140] width 103 height 22
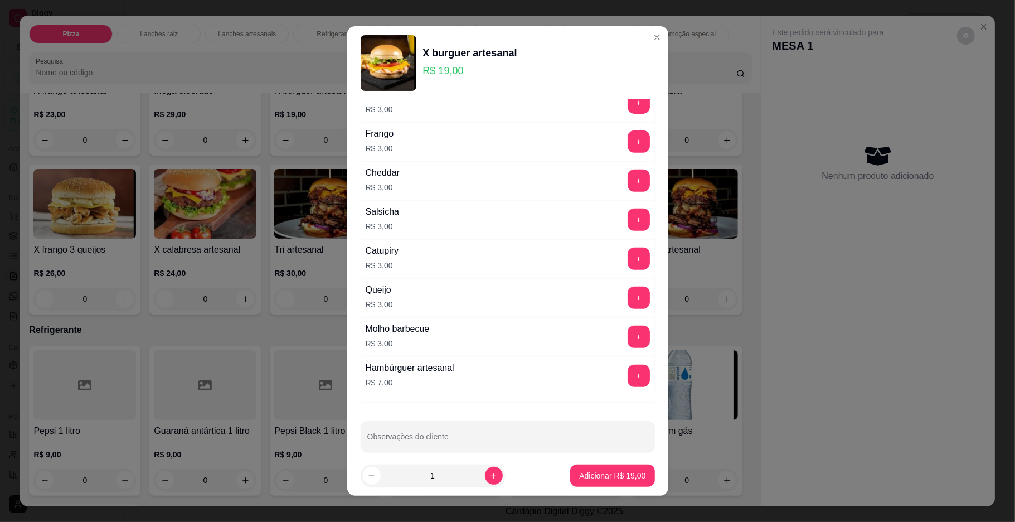
scroll to position [377, 0]
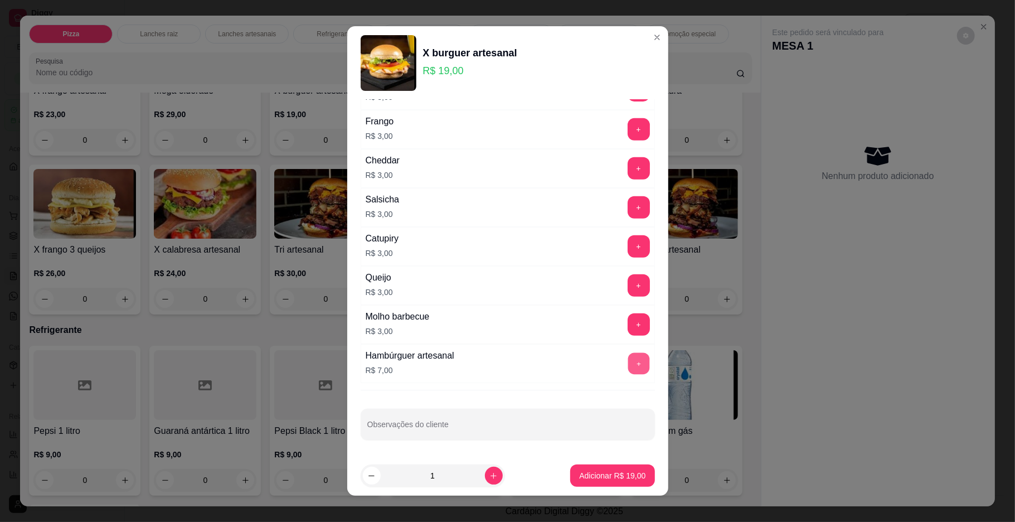
click at [628, 360] on button "+" at bounding box center [639, 363] width 22 height 22
click at [579, 476] on p "Adicionar R$ 26,00" at bounding box center [612, 475] width 66 height 11
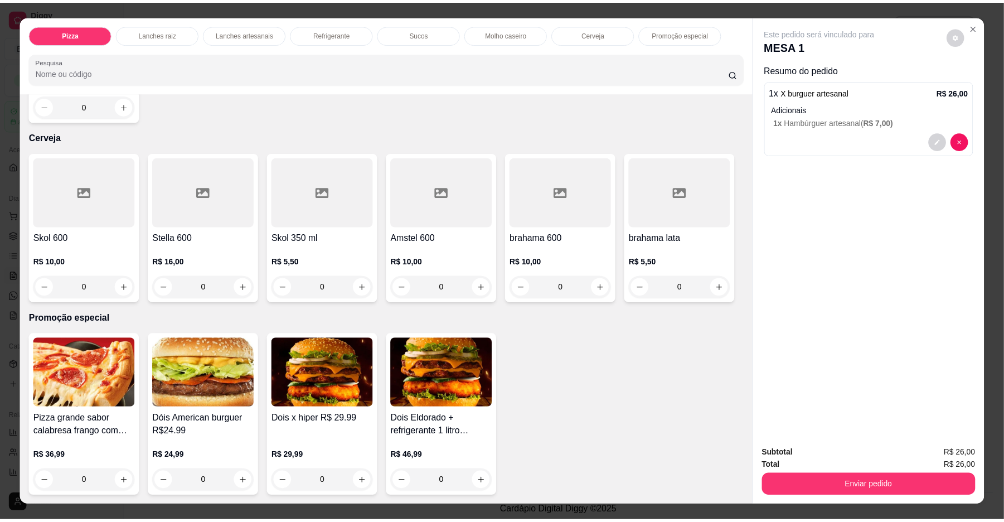
scroll to position [2355, 0]
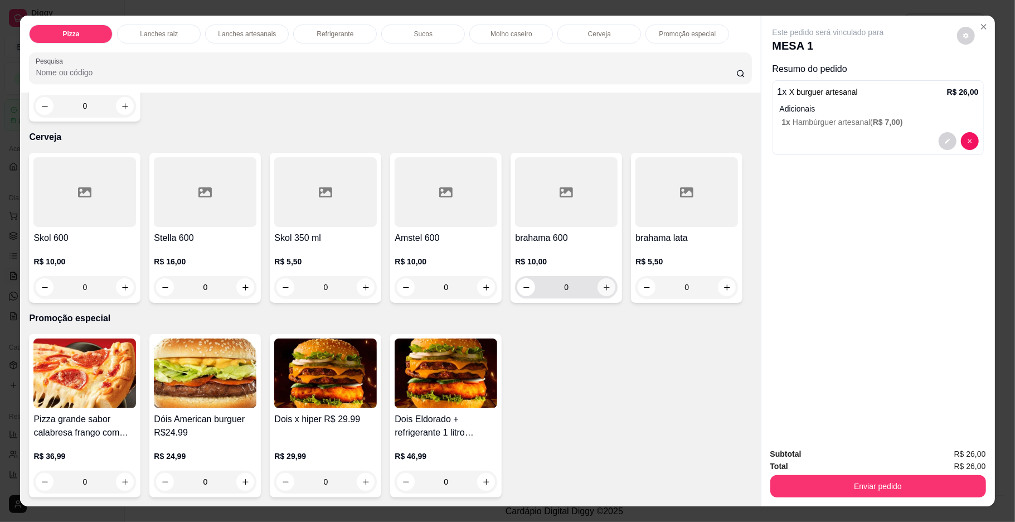
click at [604, 290] on icon "increase-product-quantity" at bounding box center [607, 287] width 6 height 6
type input "1"
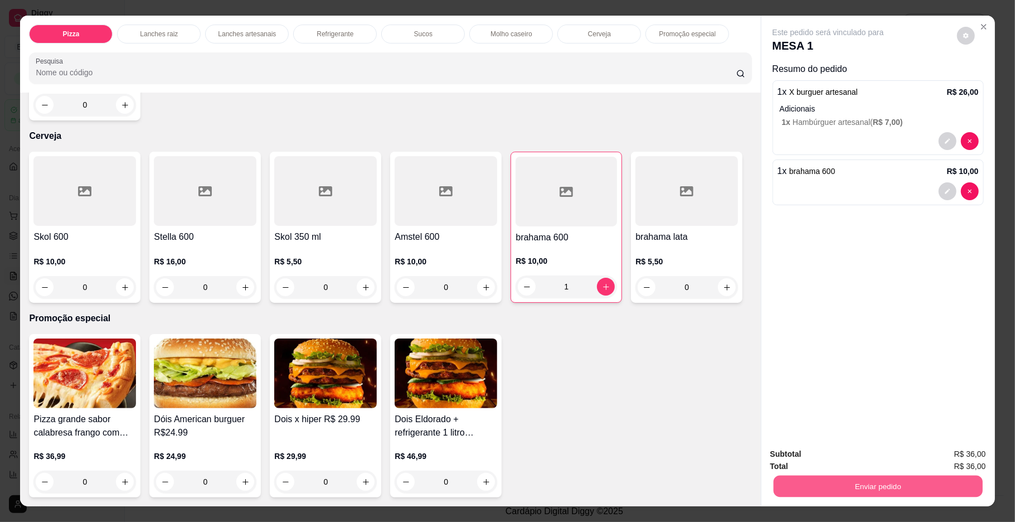
click at [773, 478] on button "Enviar pedido" at bounding box center [877, 486] width 209 height 22
click at [955, 458] on button "Enviar pedido" at bounding box center [955, 458] width 61 height 21
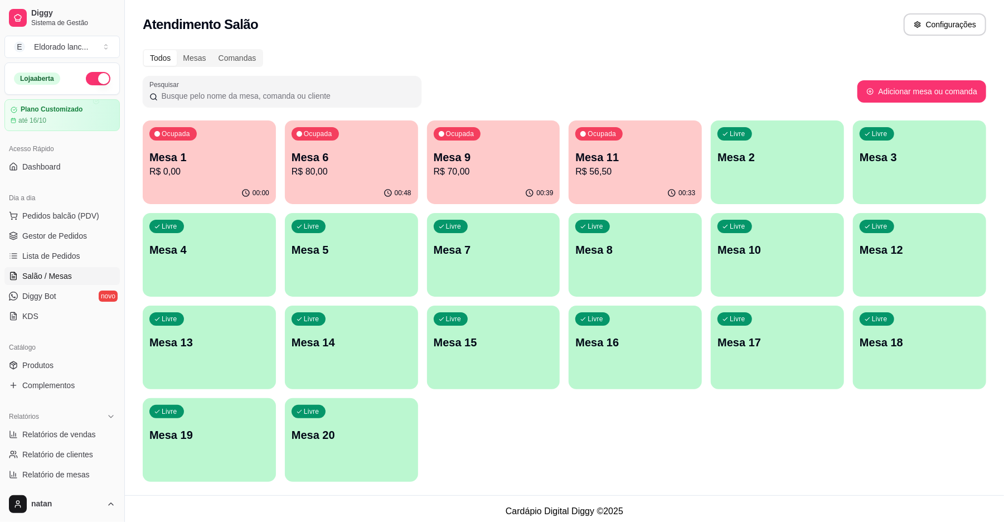
click at [355, 167] on p "R$ 80,00" at bounding box center [352, 171] width 120 height 13
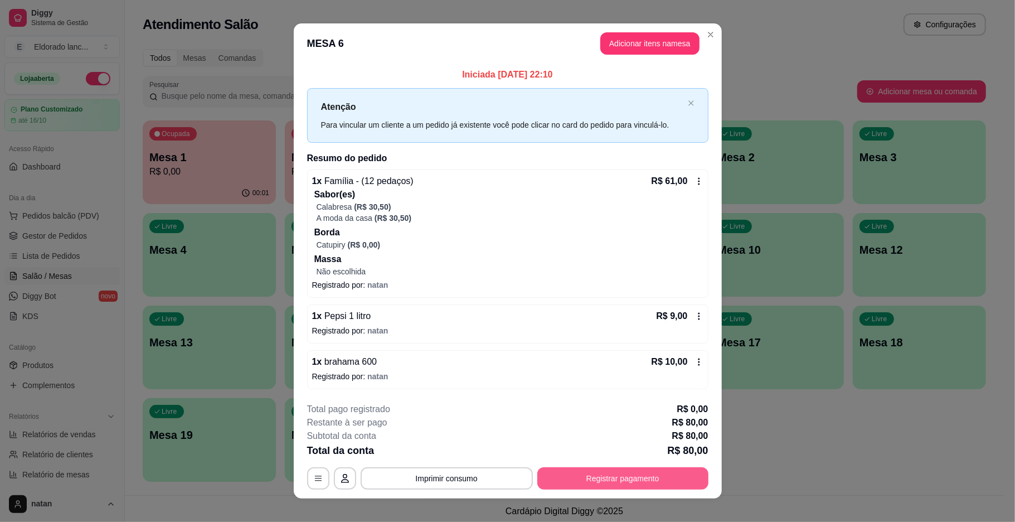
click at [570, 479] on button "Registrar pagamento" at bounding box center [622, 478] width 171 height 22
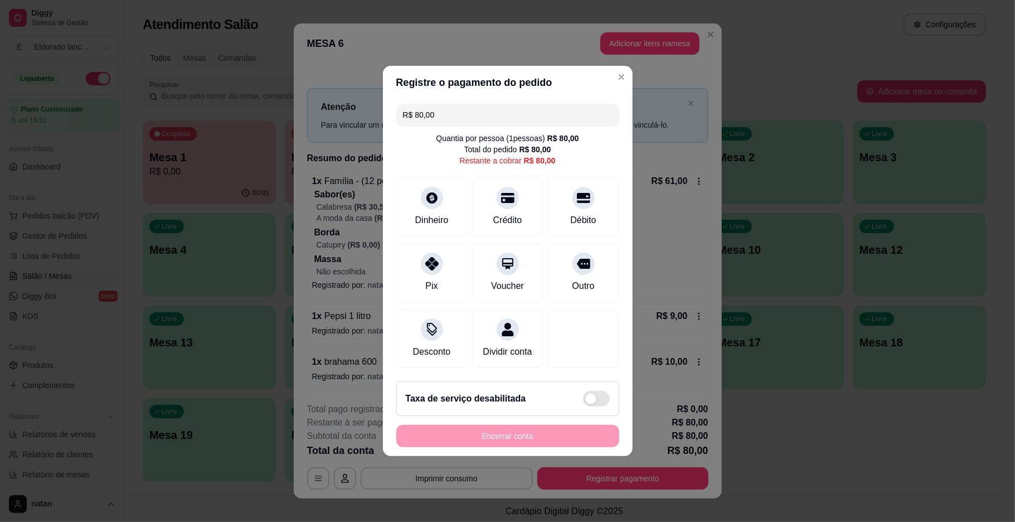
click at [467, 484] on button "Imprimir consumo" at bounding box center [447, 478] width 172 height 22
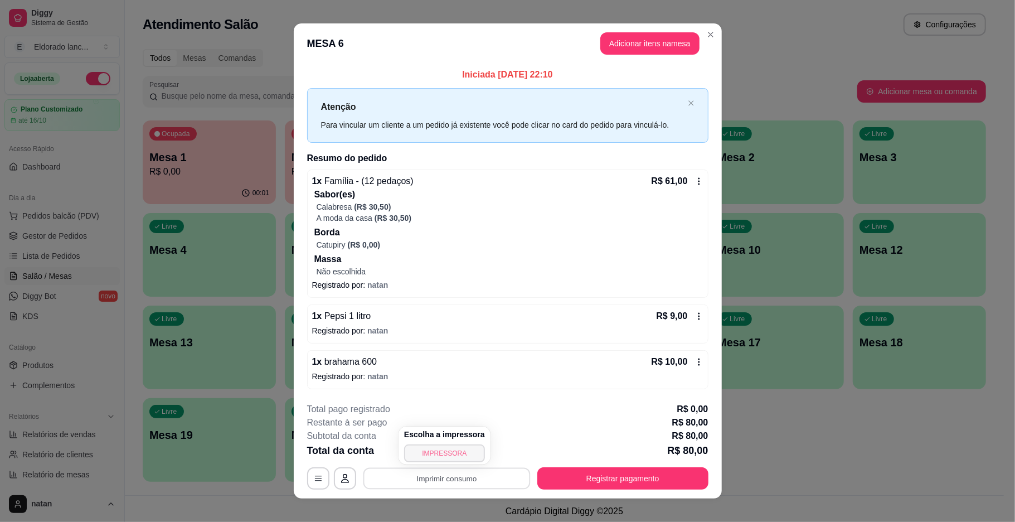
click at [443, 456] on button "IMPRESSORA" at bounding box center [444, 453] width 81 height 18
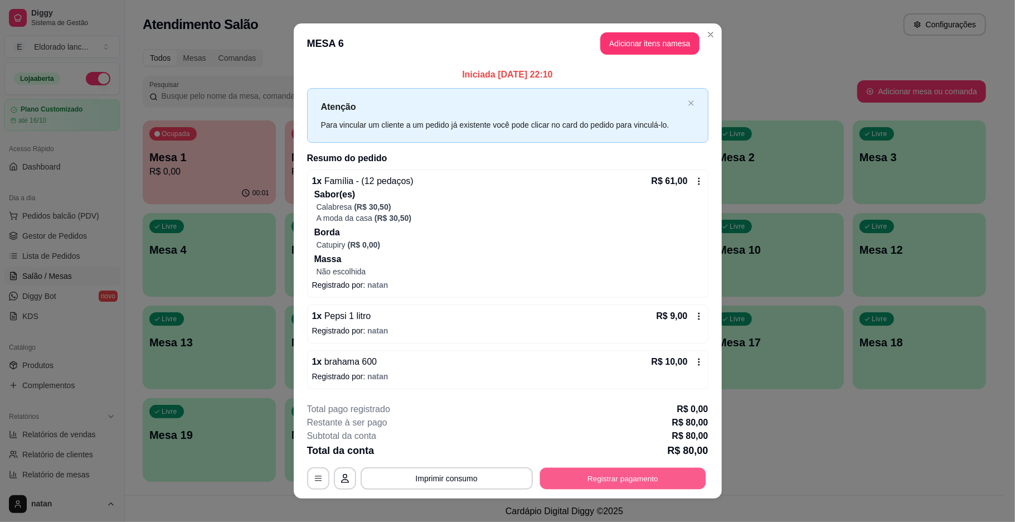
click at [576, 475] on button "Registrar pagamento" at bounding box center [623, 478] width 166 height 22
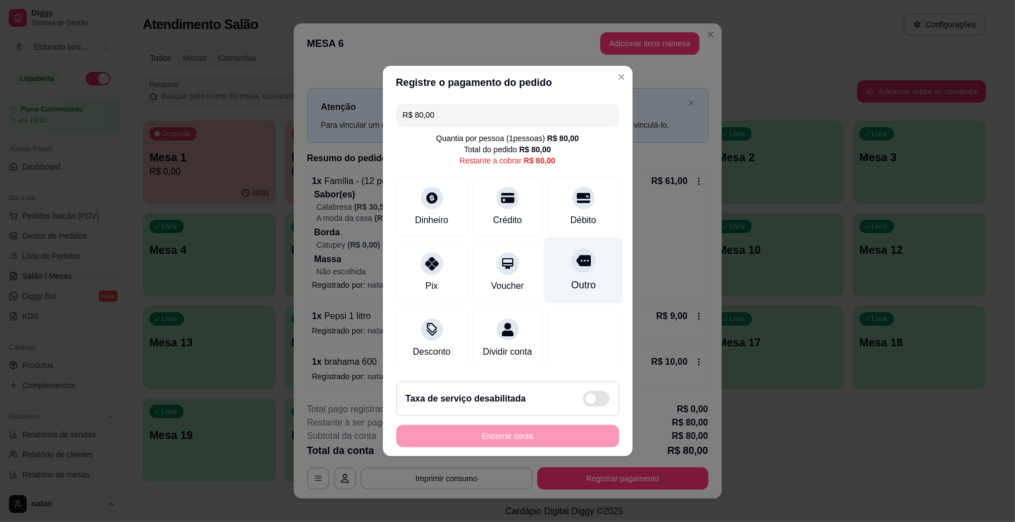
click at [571, 248] on div at bounding box center [583, 260] width 25 height 25
type input "R$ 0,00"
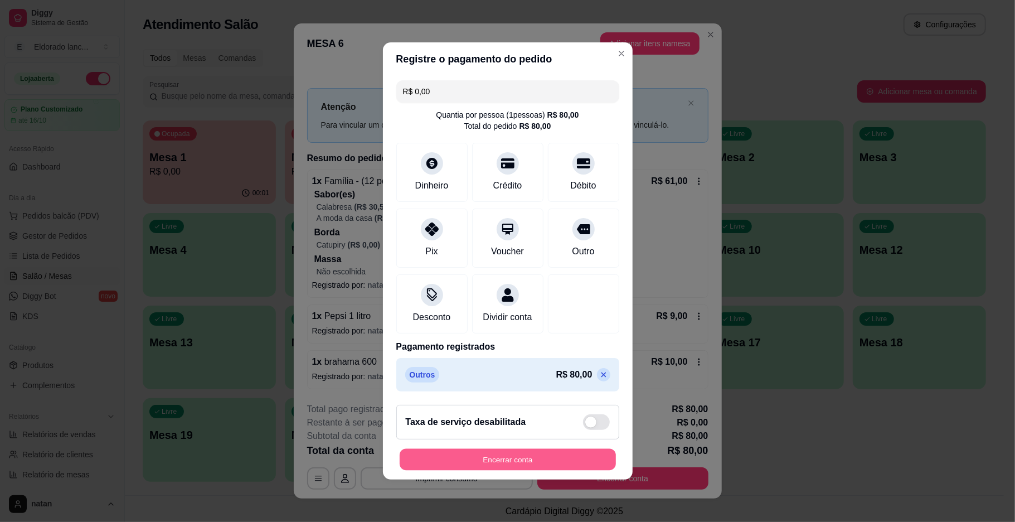
click at [511, 465] on button "Encerrar conta" at bounding box center [508, 460] width 216 height 22
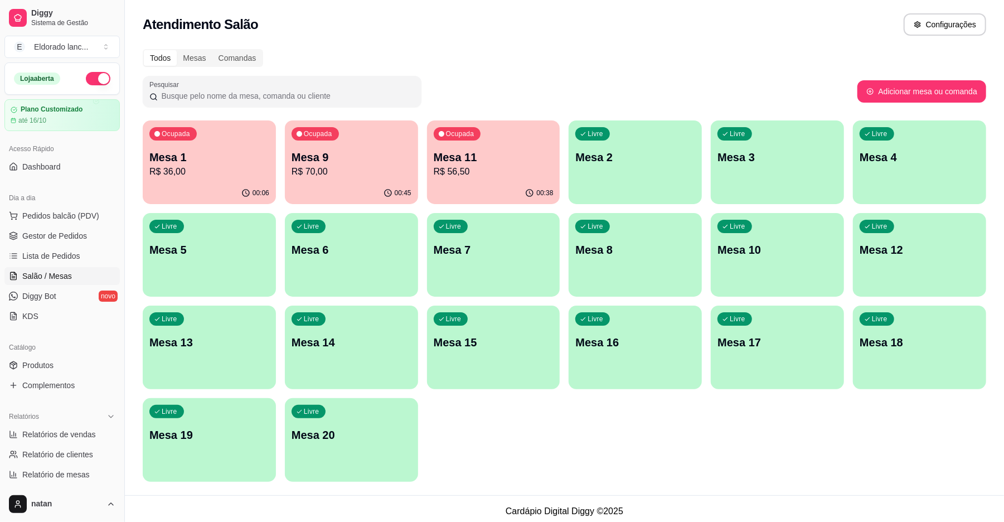
click at [308, 179] on div "Ocupada Mesa 9 R$ 70,00" at bounding box center [351, 151] width 133 height 62
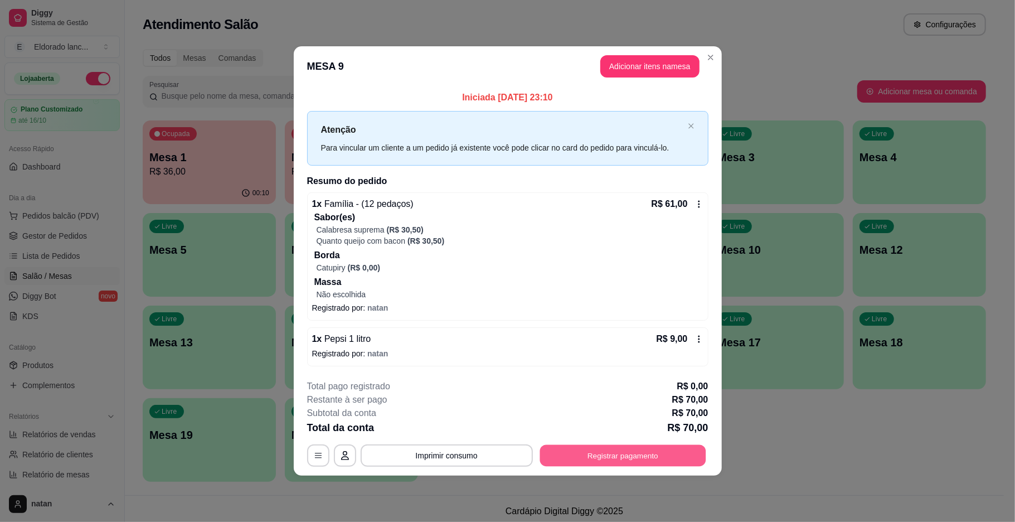
click at [614, 449] on button "Registrar pagamento" at bounding box center [623, 455] width 166 height 22
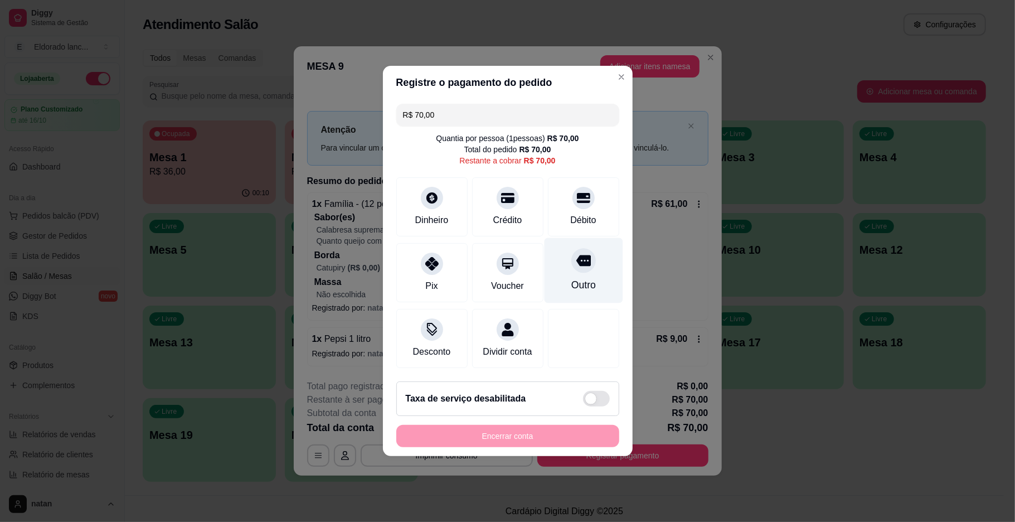
click at [571, 253] on div at bounding box center [583, 260] width 25 height 25
type input "R$ 0,00"
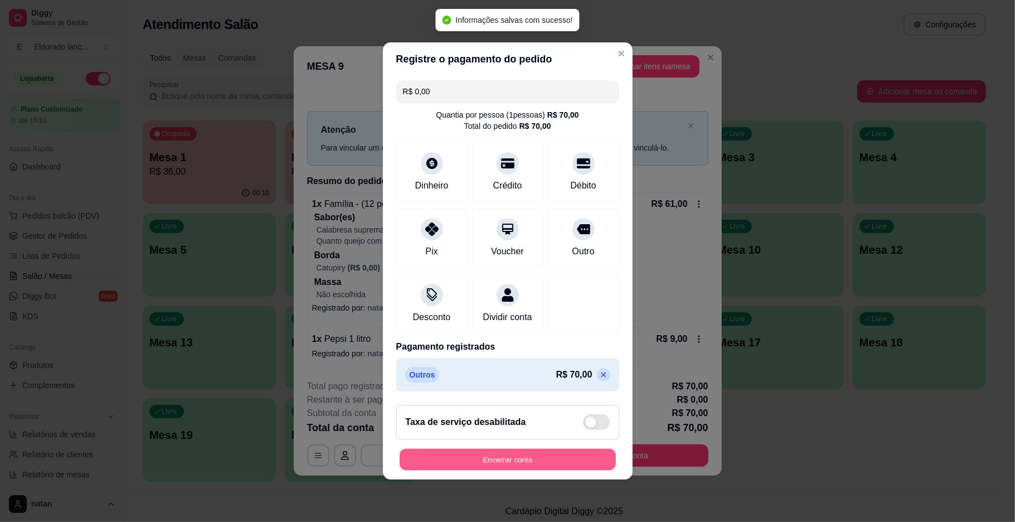
click at [545, 466] on button "Encerrar conta" at bounding box center [508, 460] width 216 height 22
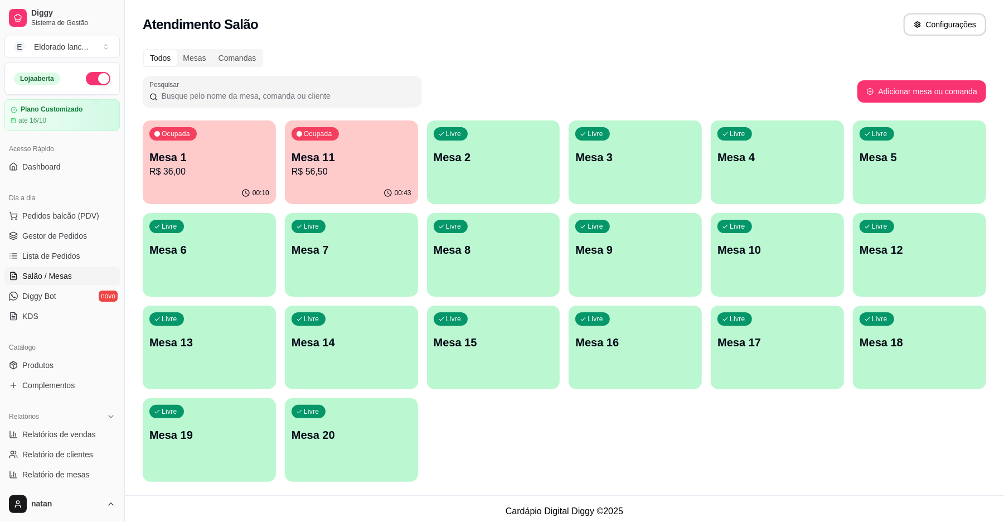
click at [91, 70] on div "Loja aberta" at bounding box center [62, 78] width 114 height 31
click at [81, 85] on div "Loja aberta" at bounding box center [62, 78] width 114 height 31
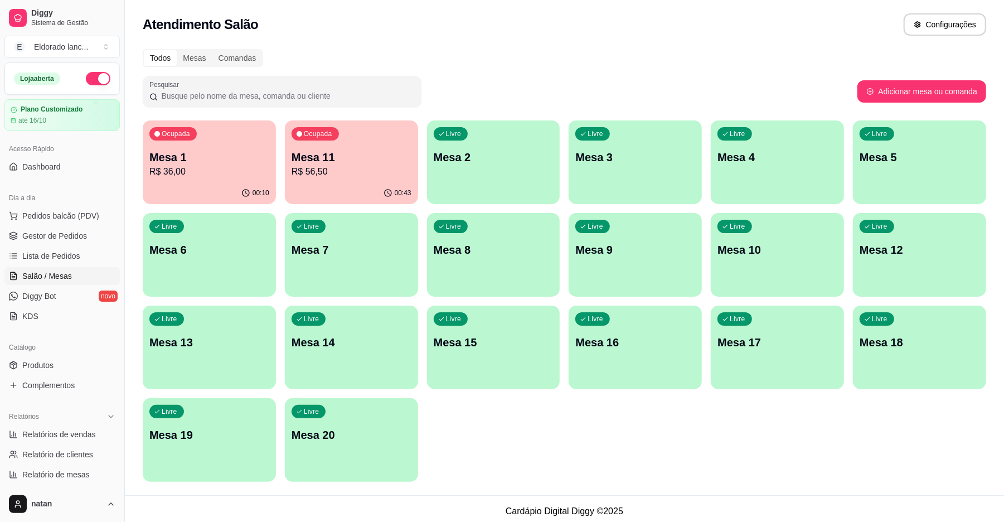
click at [81, 85] on div "Loja aberta" at bounding box center [62, 78] width 114 height 31
click at [87, 78] on button "button" at bounding box center [98, 78] width 25 height 13
click at [138, 163] on div "Todos Mesas Comandas Pesquisar Adicionar mesa ou comanda Ocupada Mesa 1 R$ 36,0…" at bounding box center [564, 268] width 879 height 453
click at [193, 166] on p "R$ 36,00" at bounding box center [209, 171] width 116 height 13
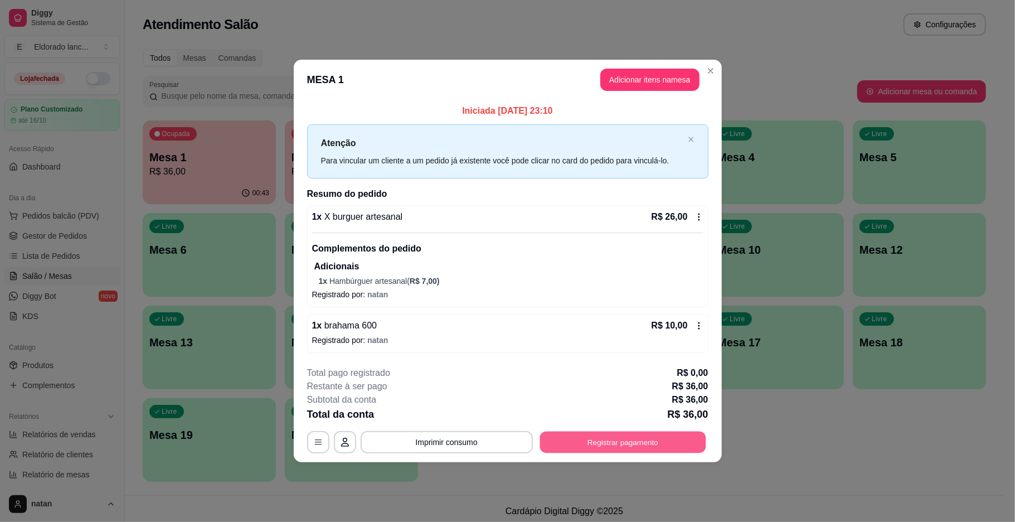
click at [574, 450] on button "Registrar pagamento" at bounding box center [623, 442] width 166 height 22
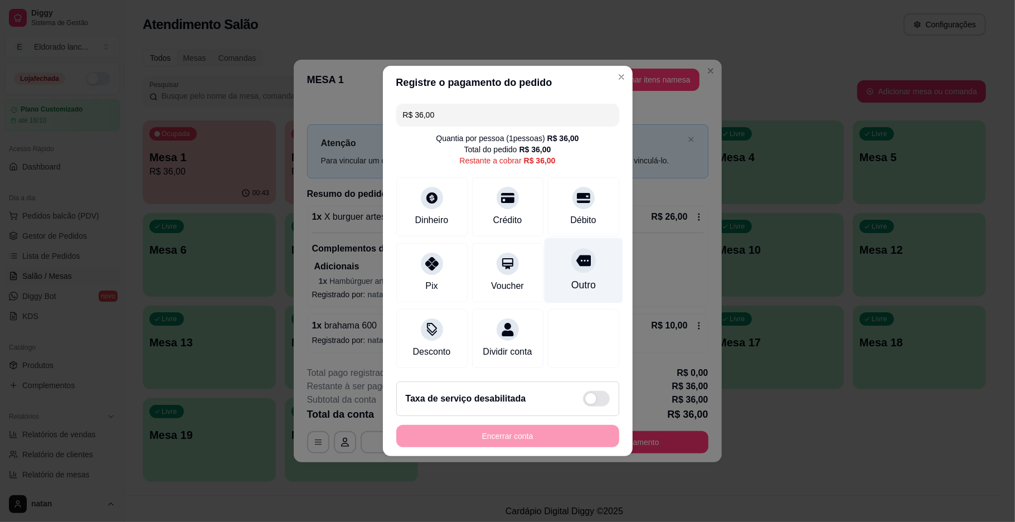
click at [583, 278] on div "Outro" at bounding box center [583, 285] width 25 height 14
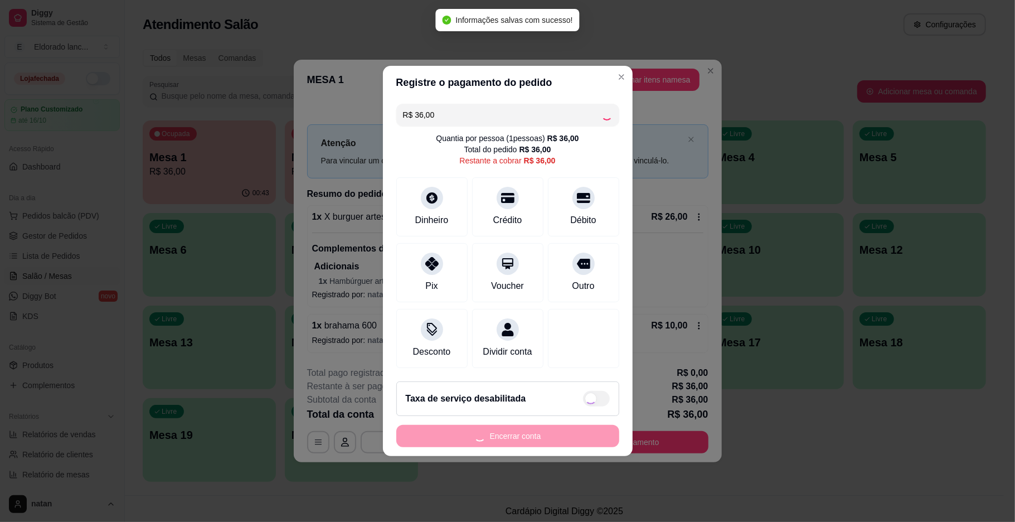
type input "R$ 0,00"
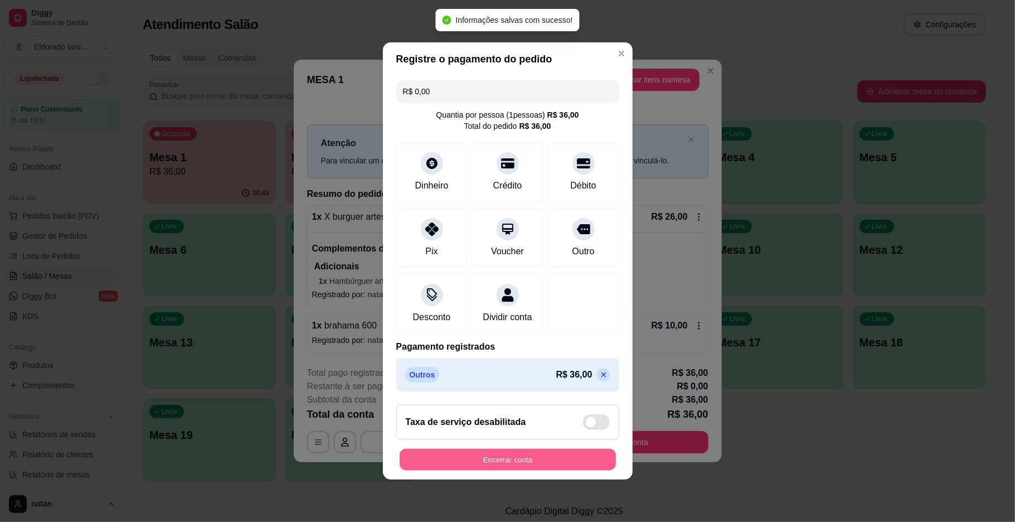
click at [525, 467] on button "Encerrar conta" at bounding box center [508, 460] width 216 height 22
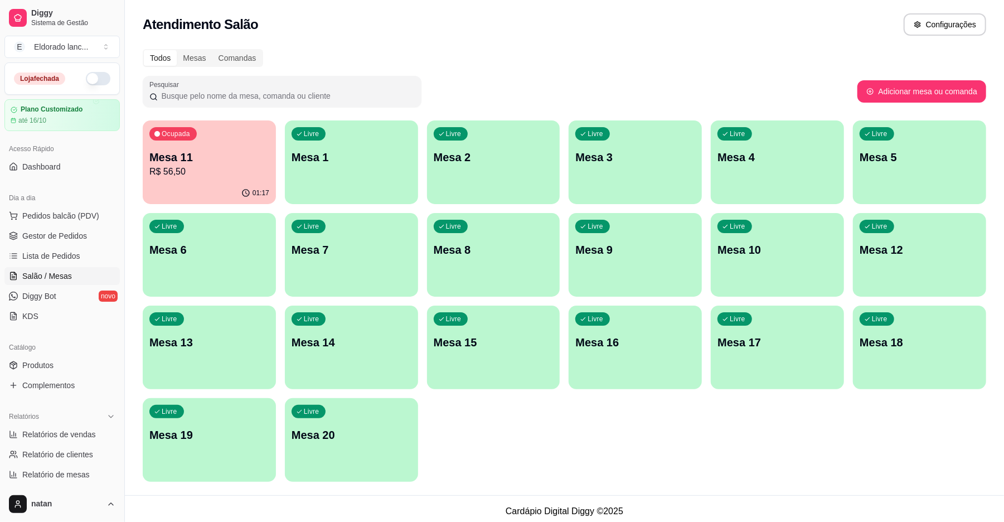
click at [244, 197] on div "01:17" at bounding box center [209, 193] width 133 height 22
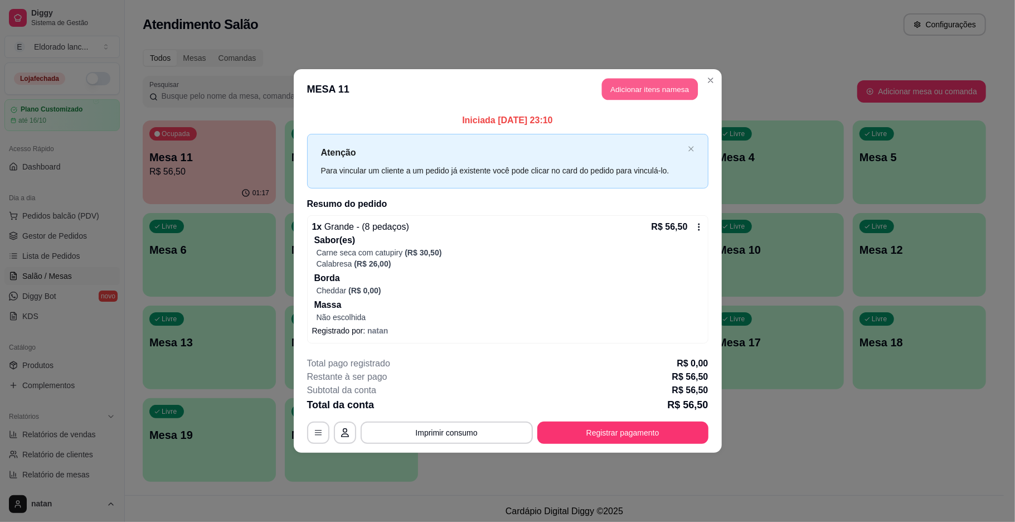
click at [678, 93] on button "Adicionar itens na mesa" at bounding box center [650, 90] width 96 height 22
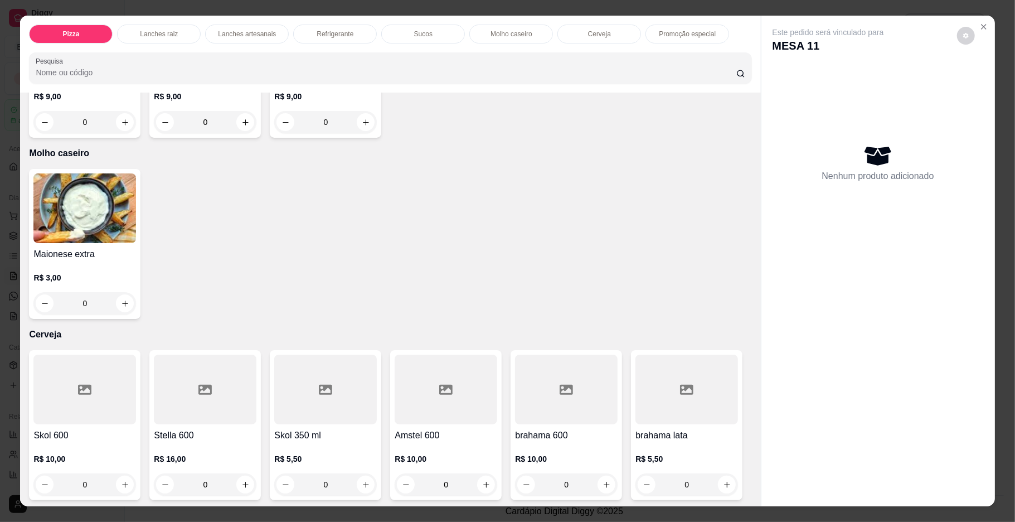
scroll to position [2065, 0]
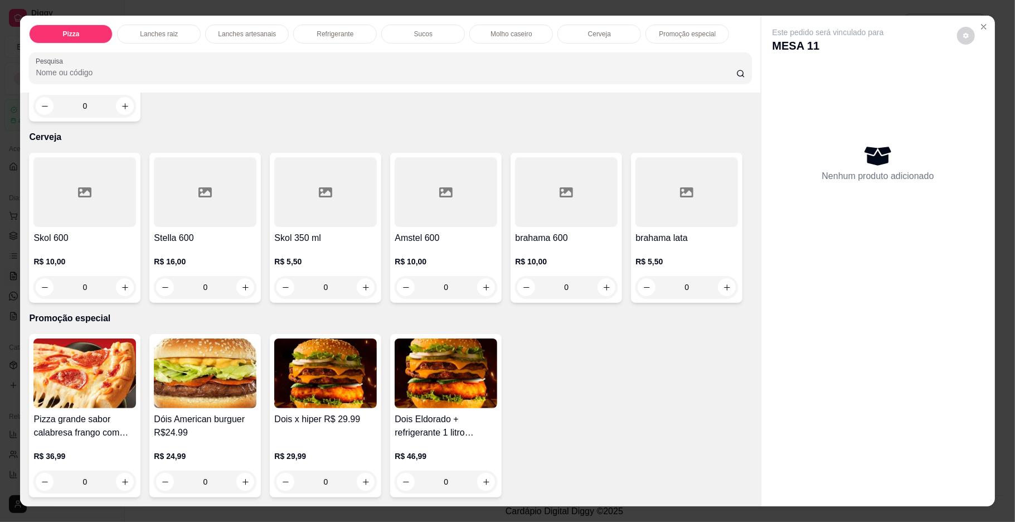
drag, startPoint x: 739, startPoint y: 401, endPoint x: 754, endPoint y: 397, distance: 15.0
click at [754, 397] on div "Item avulso Pizza Pequena a partir de R$ 38,00 Média a partir de R$ 43,00 Grand…" at bounding box center [390, 300] width 740 height 414
click at [603, 283] on icon "increase-product-quantity" at bounding box center [607, 287] width 8 height 8
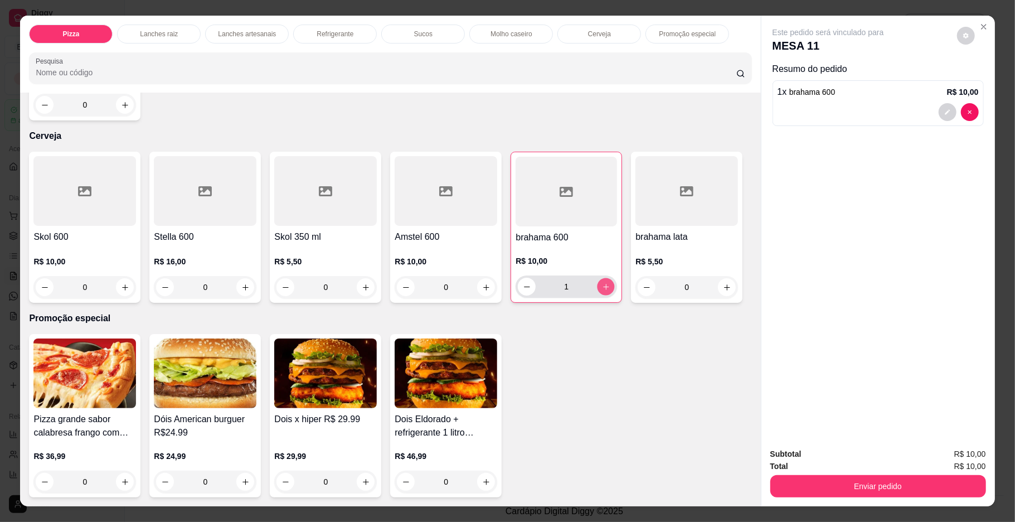
click at [603, 283] on icon "increase-product-quantity" at bounding box center [606, 287] width 8 height 8
type input "3"
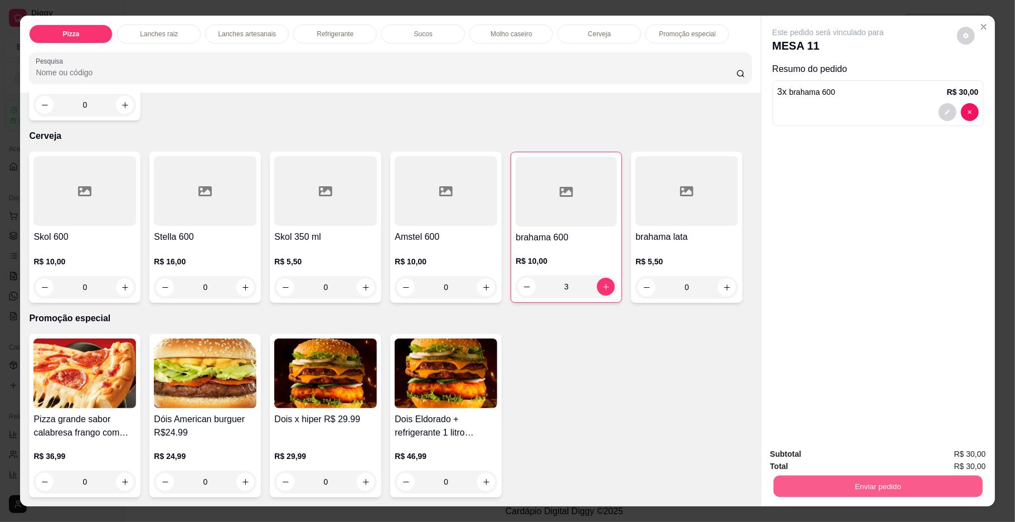
click at [830, 486] on button "Enviar pedido" at bounding box center [877, 486] width 209 height 22
click at [939, 450] on button "Enviar pedido" at bounding box center [955, 458] width 61 height 21
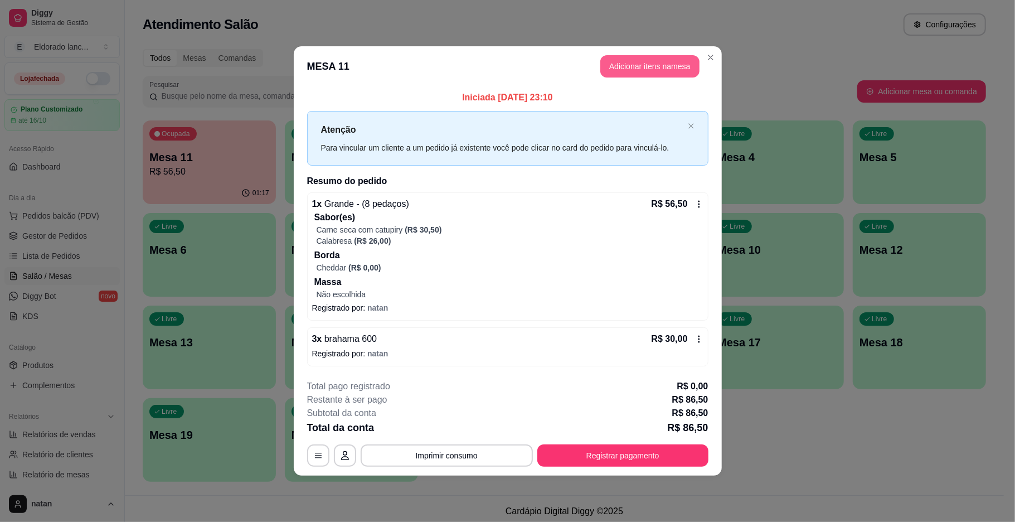
click at [686, 61] on button "Adicionar itens na mesa" at bounding box center [649, 66] width 99 height 22
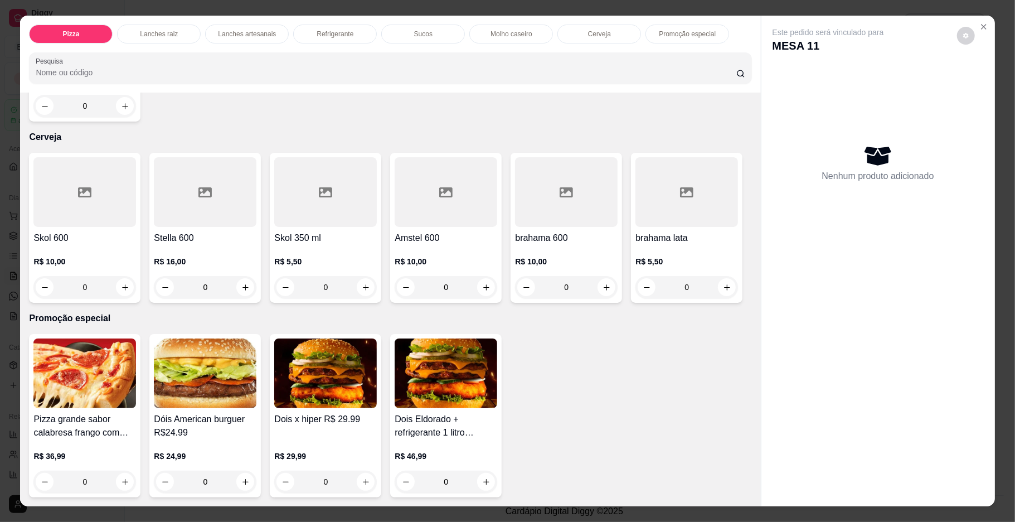
scroll to position [2383, 0]
click at [603, 284] on icon "increase-product-quantity" at bounding box center [607, 287] width 8 height 8
type input "1"
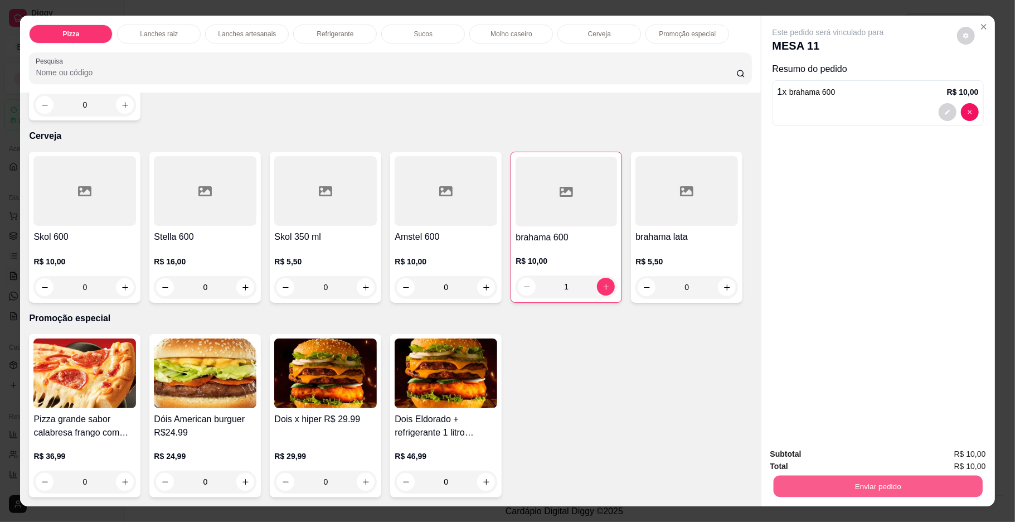
click at [805, 491] on button "Enviar pedido" at bounding box center [877, 486] width 209 height 22
click at [944, 457] on button "Enviar pedido" at bounding box center [955, 458] width 63 height 21
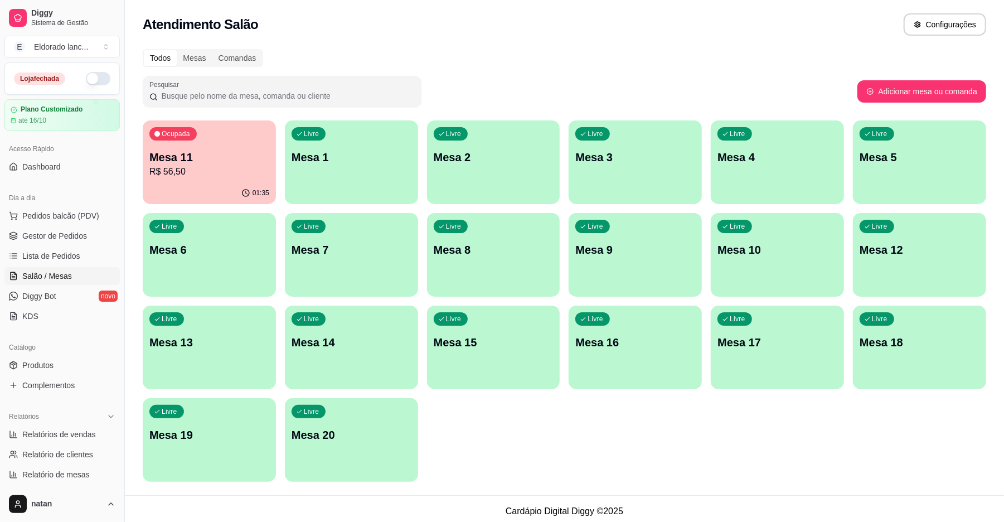
click at [234, 197] on div "01:35" at bounding box center [209, 193] width 133 height 22
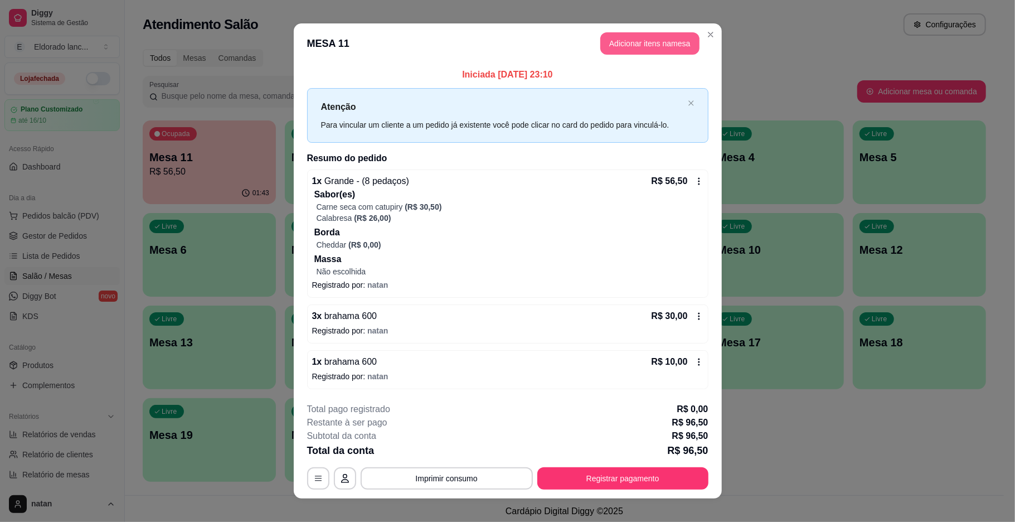
click at [612, 46] on button "Adicionar itens na mesa" at bounding box center [649, 43] width 99 height 22
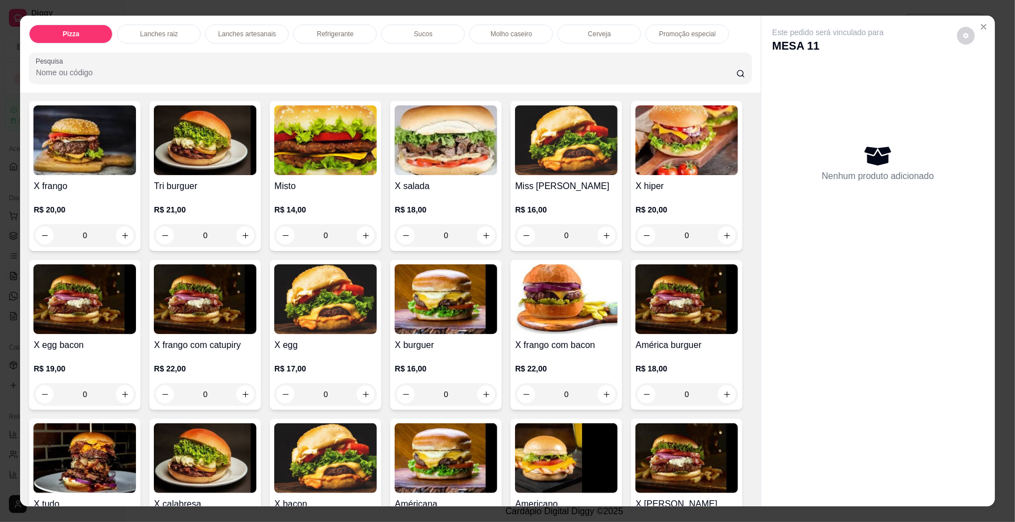
scroll to position [556, 0]
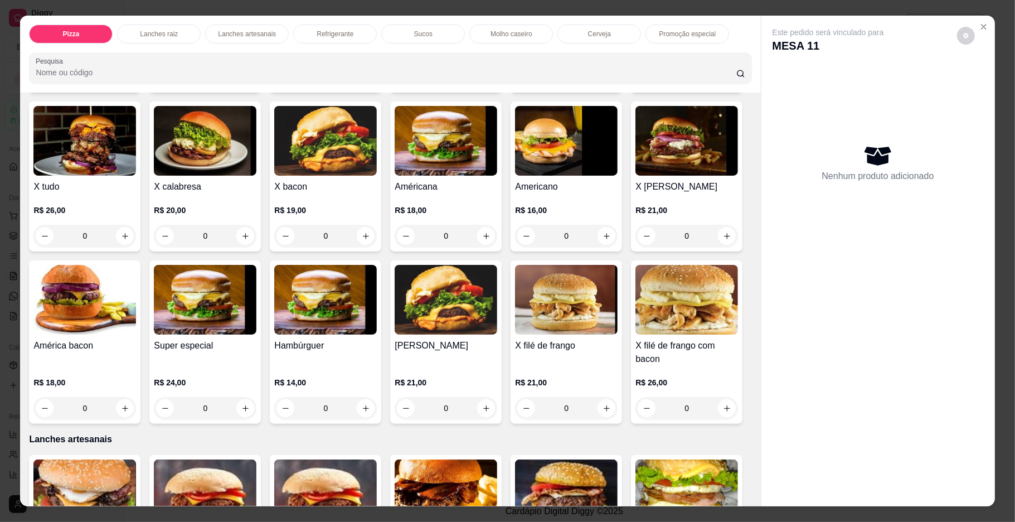
drag, startPoint x: 759, startPoint y: 203, endPoint x: 747, endPoint y: 203, distance: 11.7
click at [747, 203] on div "Pizza Lanches raiz Lanches artesanais Refrigerante Sucos Molho caseiro Cerveja …" at bounding box center [507, 261] width 974 height 491
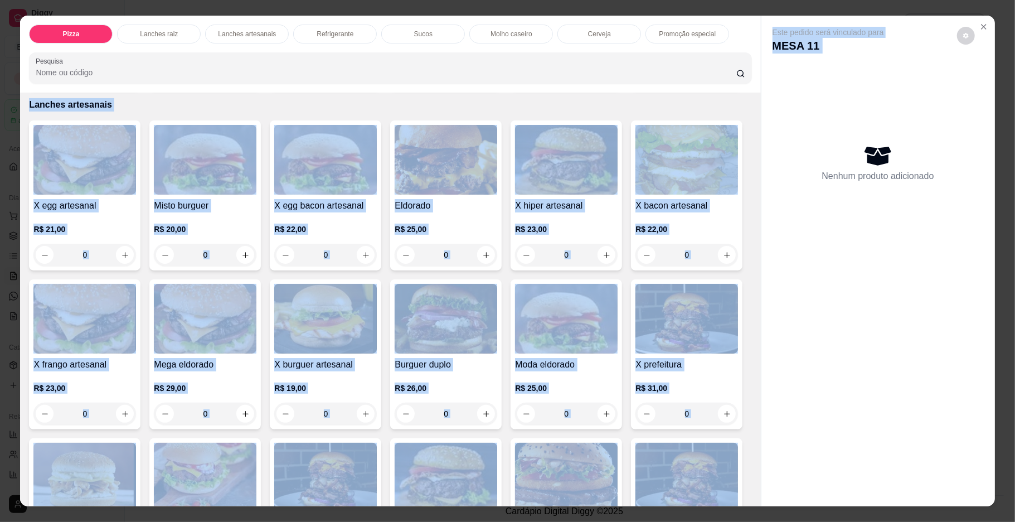
scroll to position [1197, 0]
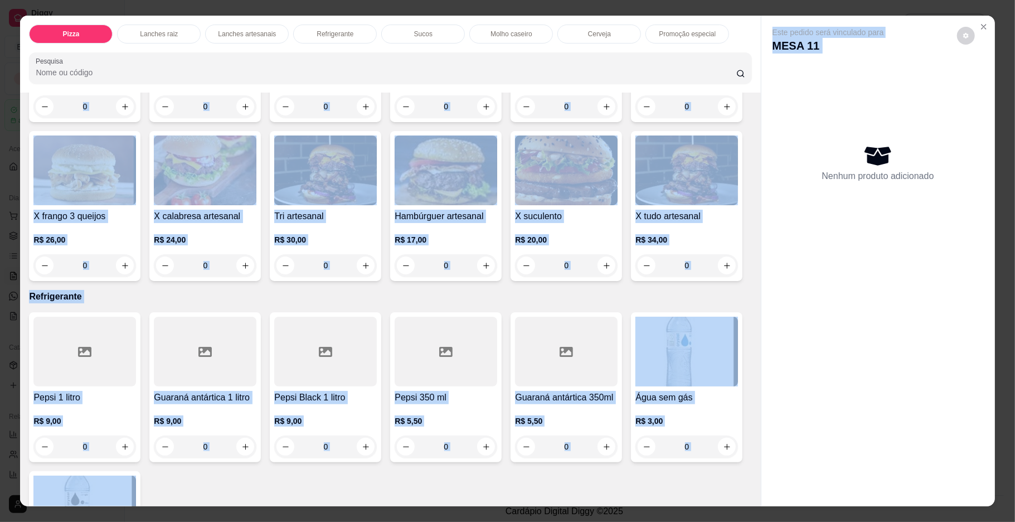
click at [690, 281] on div "X egg artesanal R$ 21,00 0 Misto burguer R$ 20,00 0 X egg bacon artesanal R$ 22…" at bounding box center [390, 47] width 722 height 468
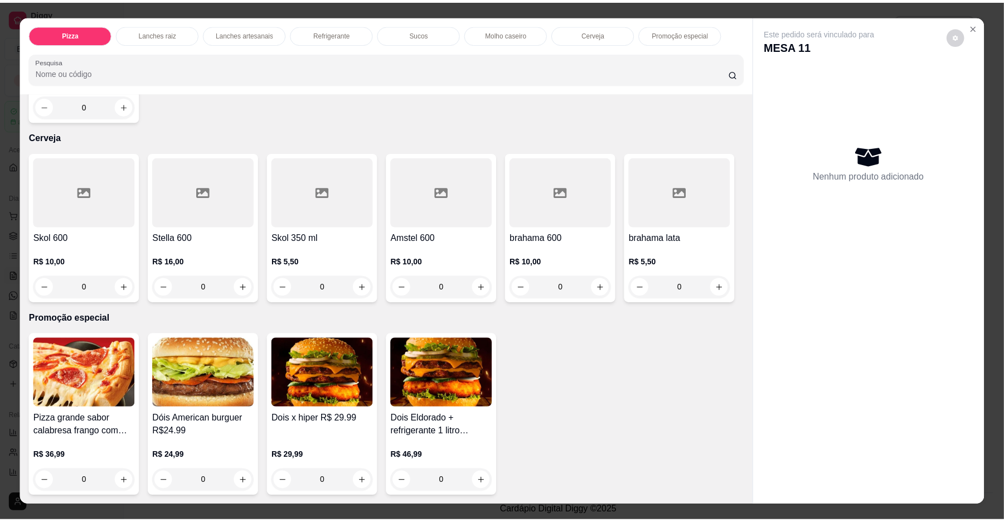
scroll to position [2337, 0]
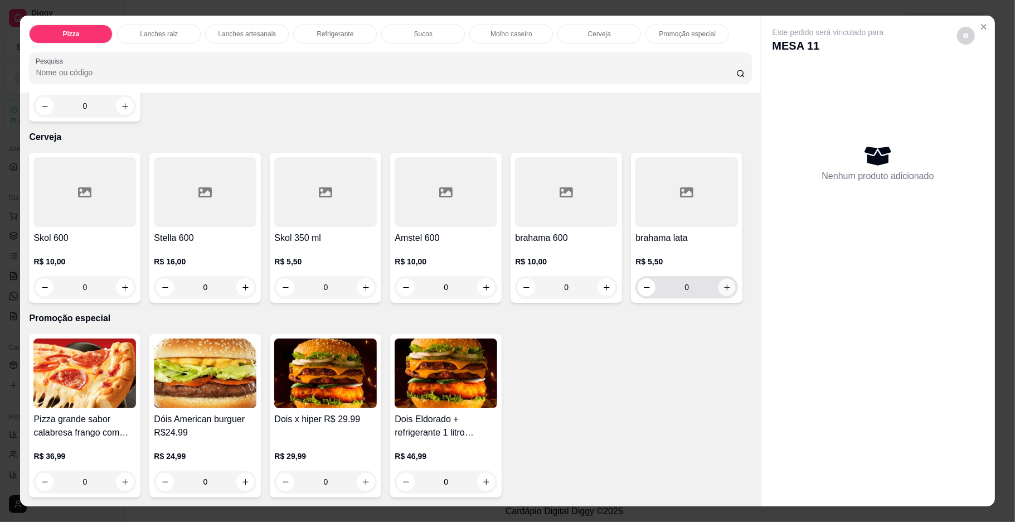
click at [723, 292] on icon "increase-product-quantity" at bounding box center [727, 287] width 8 height 8
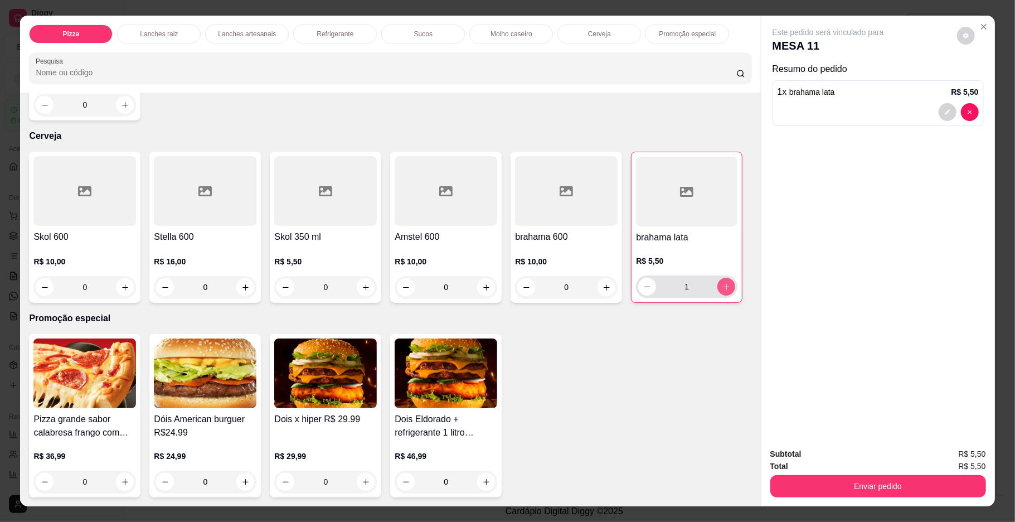
click at [722, 291] on icon "increase-product-quantity" at bounding box center [726, 287] width 8 height 8
type input "3"
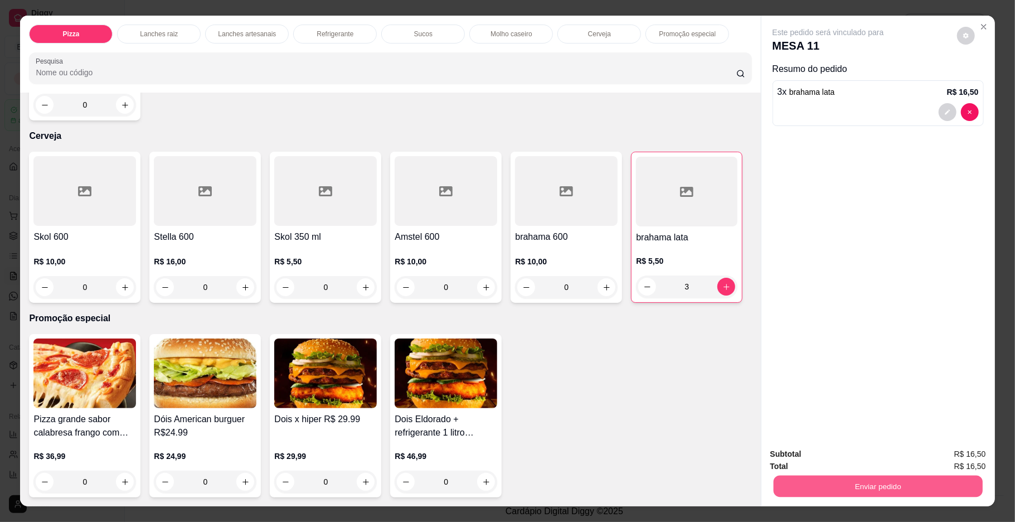
click at [810, 482] on button "Enviar pedido" at bounding box center [877, 486] width 209 height 22
click at [944, 456] on button "Enviar pedido" at bounding box center [955, 458] width 63 height 21
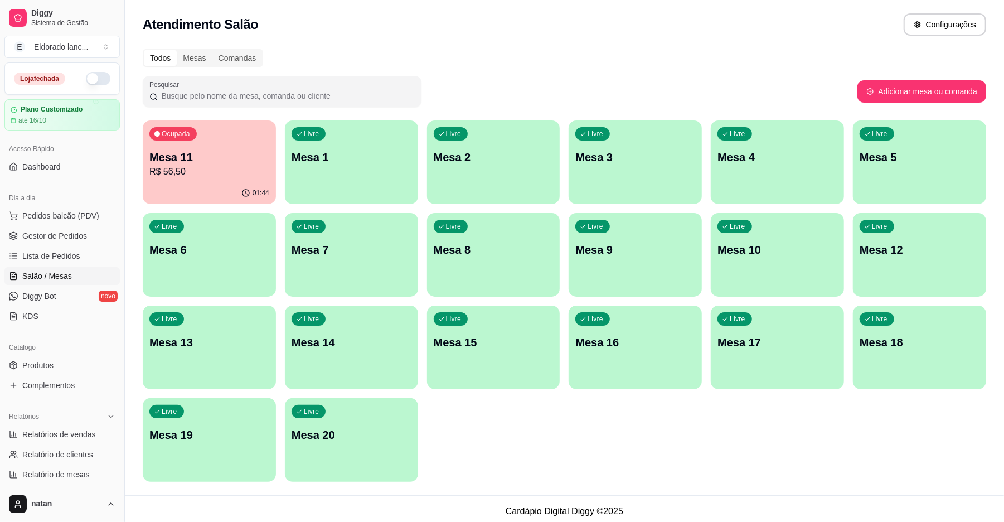
click at [263, 175] on p "R$ 56,50" at bounding box center [209, 171] width 120 height 13
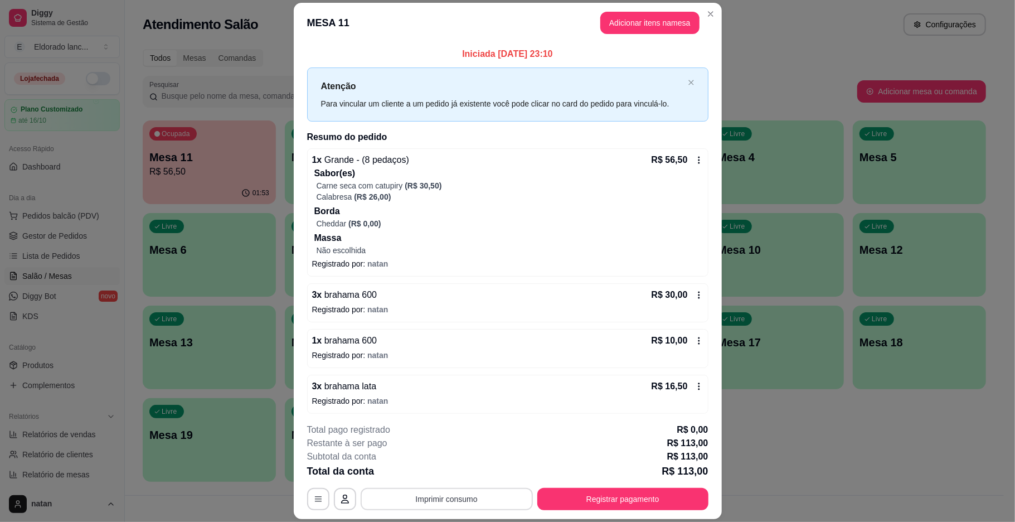
click at [492, 497] on button "Imprimir consumo" at bounding box center [447, 499] width 172 height 22
click at [458, 474] on button "IMPRESSORA" at bounding box center [444, 472] width 78 height 17
click at [644, 502] on button "Registrar pagamento" at bounding box center [623, 499] width 166 height 22
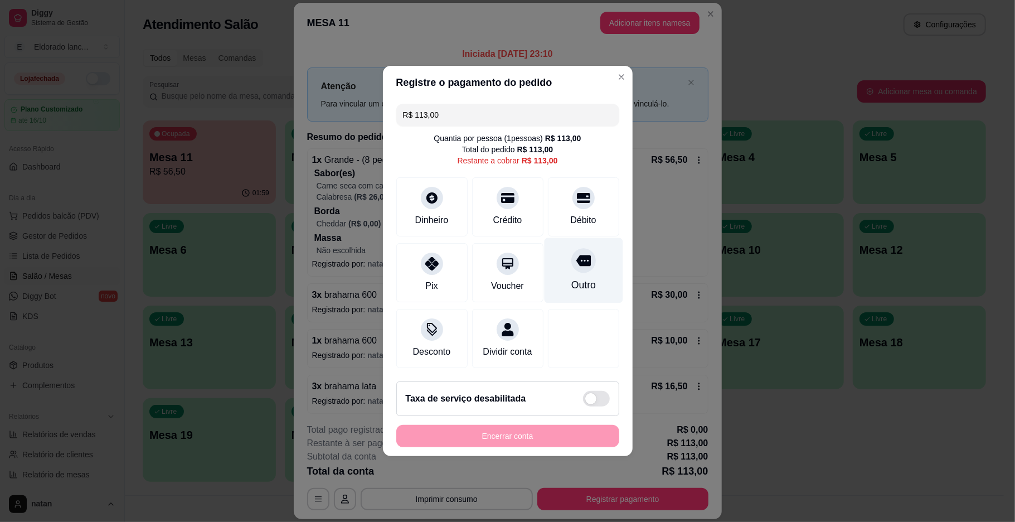
click at [571, 250] on div at bounding box center [583, 260] width 25 height 25
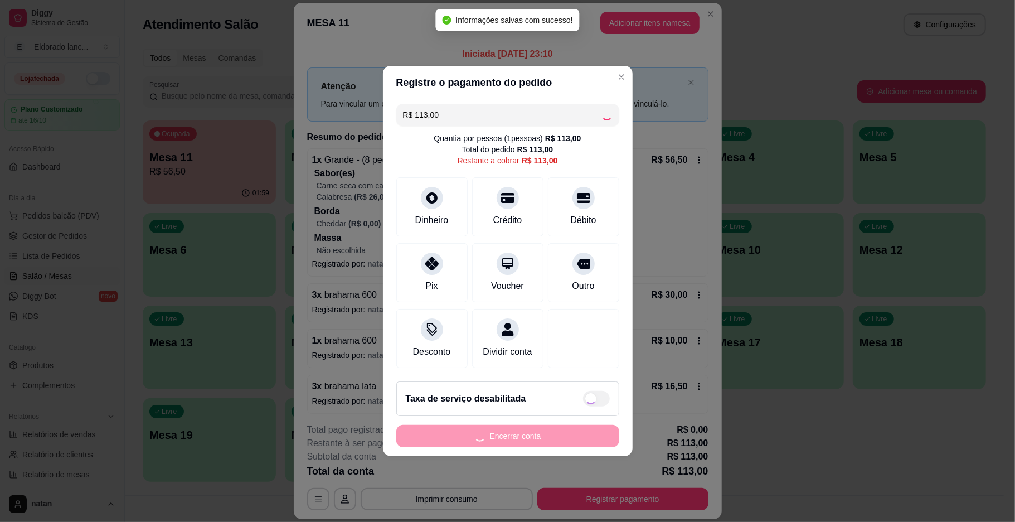
type input "R$ 0,00"
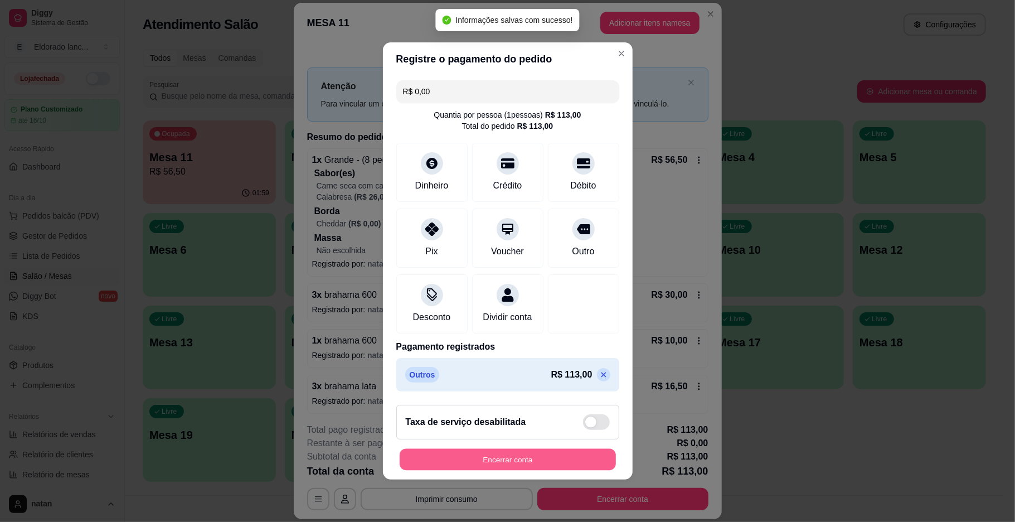
click at [529, 467] on button "Encerrar conta" at bounding box center [508, 460] width 216 height 22
